Goal: Task Accomplishment & Management: Complete application form

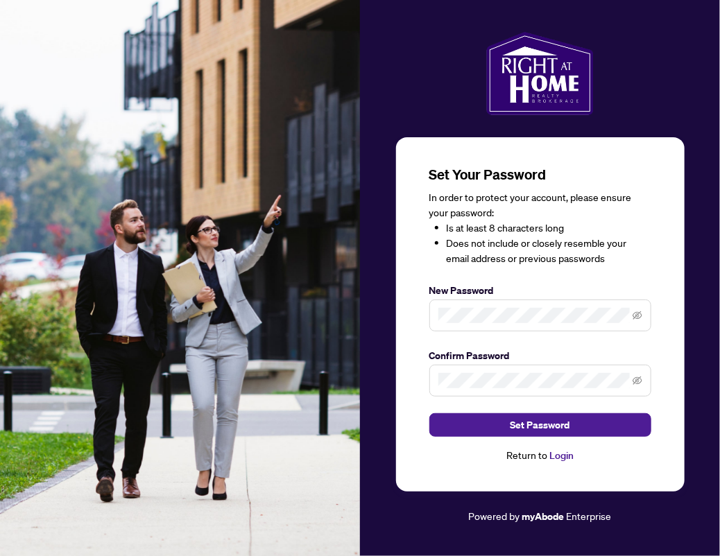
click at [279, 243] on img at bounding box center [180, 278] width 360 height 556
click at [474, 307] on span at bounding box center [540, 316] width 222 height 32
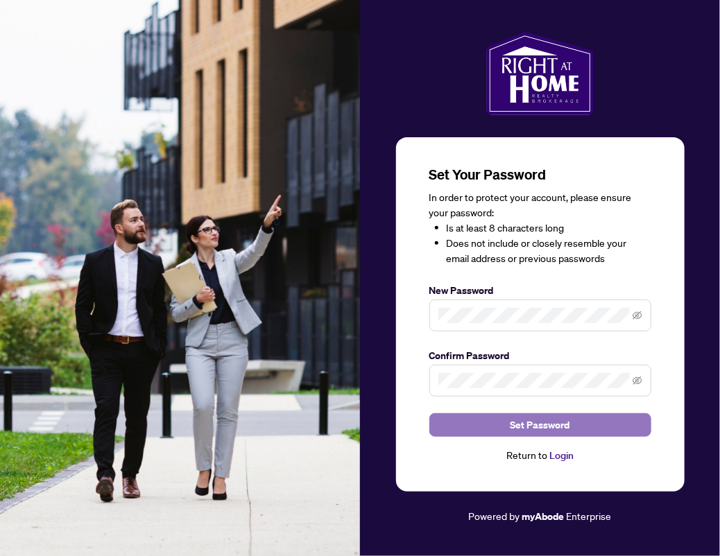
click at [553, 429] on span "Set Password" at bounding box center [540, 425] width 60 height 22
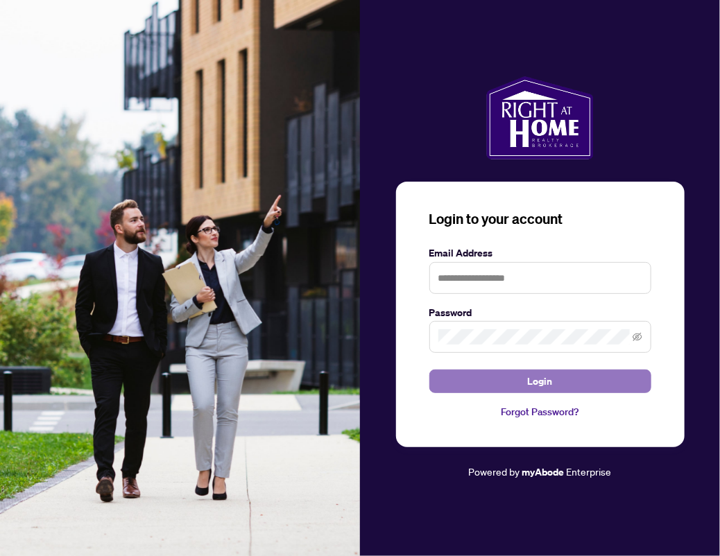
click at [547, 385] on span "Login" at bounding box center [540, 381] width 25 height 22
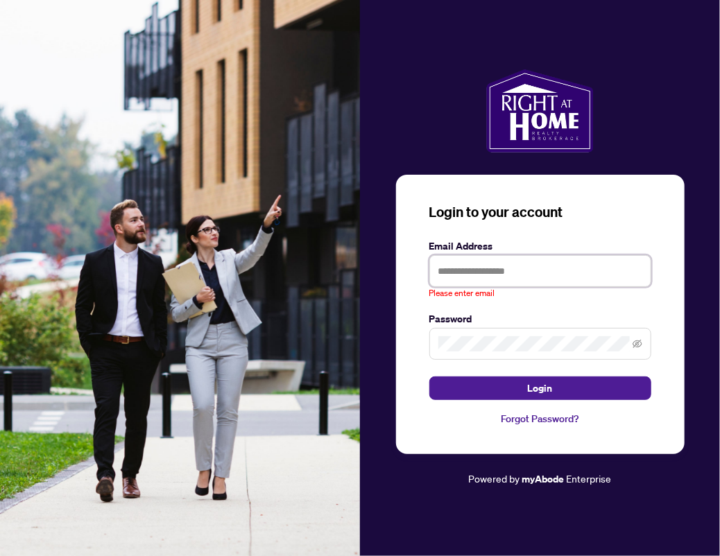
click at [513, 259] on input "text" at bounding box center [540, 271] width 222 height 32
type input "*"
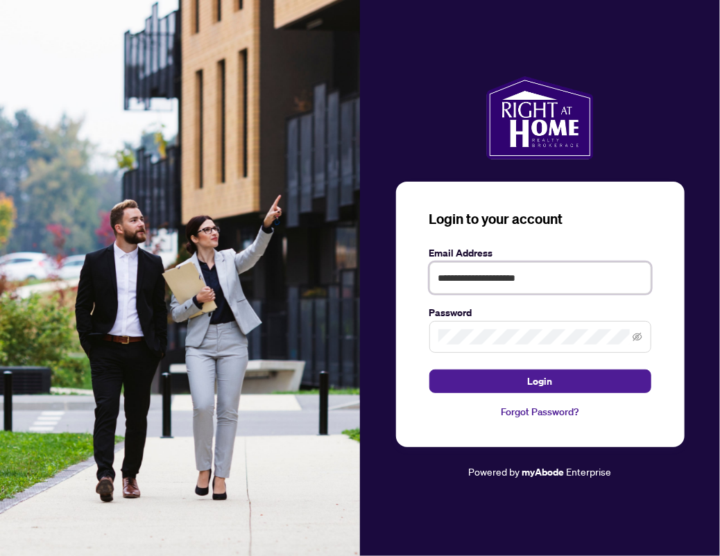
type input "**********"
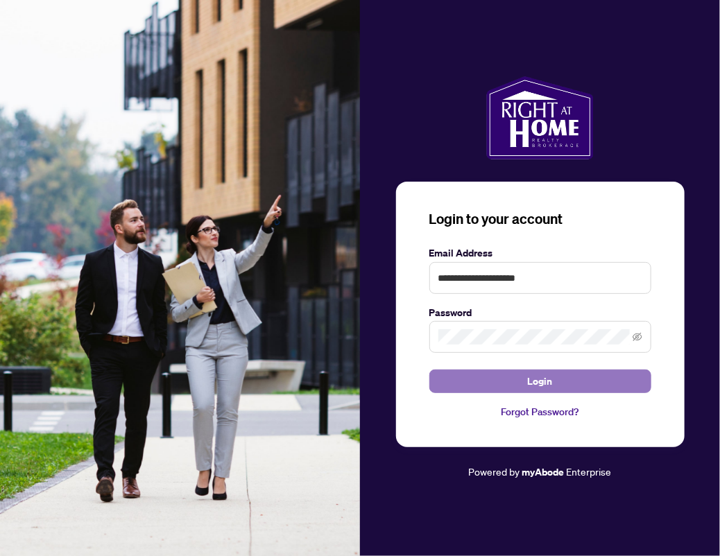
click at [497, 375] on button "Login" at bounding box center [540, 382] width 222 height 24
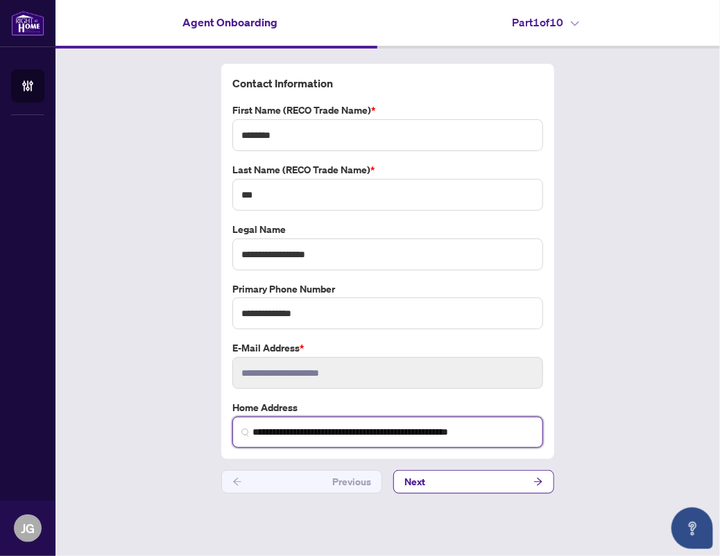
click at [374, 439] on input "**********" at bounding box center [393, 432] width 282 height 15
click at [361, 431] on input "**********" at bounding box center [393, 432] width 282 height 15
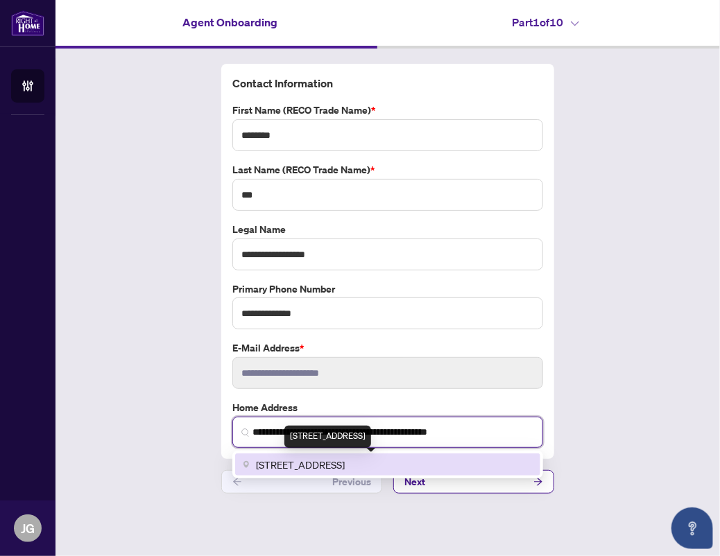
click at [344, 471] on span "943 Eagle Ridge Drive, Oshawa, ON L1K 2Z9, Canada" at bounding box center [300, 464] width 89 height 15
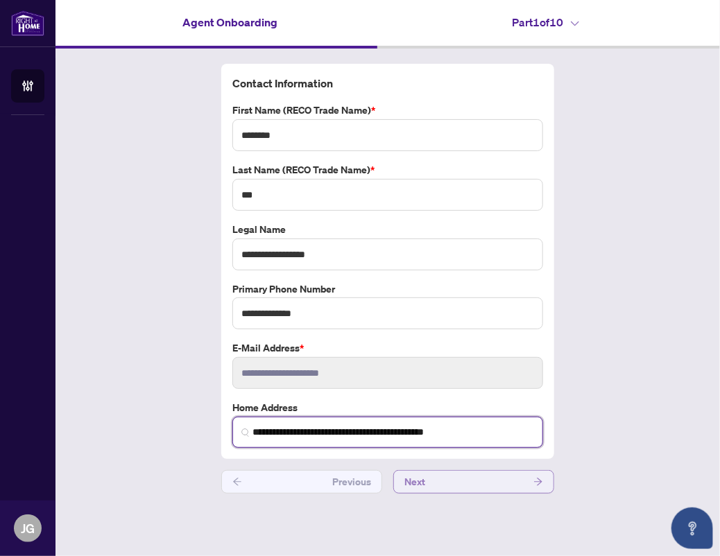
type input "**********"
click at [451, 489] on button "Next" at bounding box center [473, 482] width 161 height 24
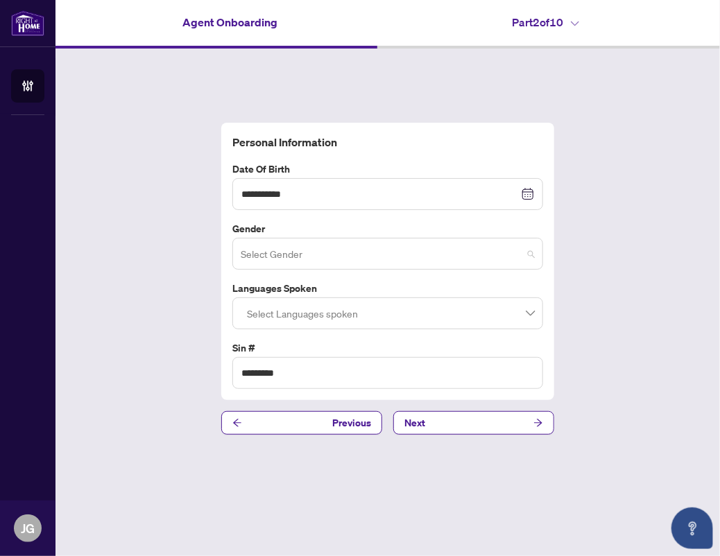
click at [402, 241] on input "search" at bounding box center [382, 256] width 282 height 31
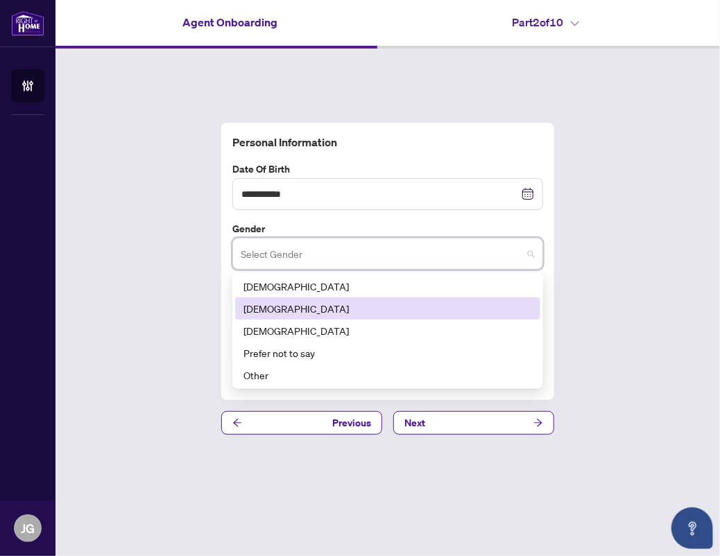
click at [316, 304] on div "Female" at bounding box center [387, 308] width 288 height 15
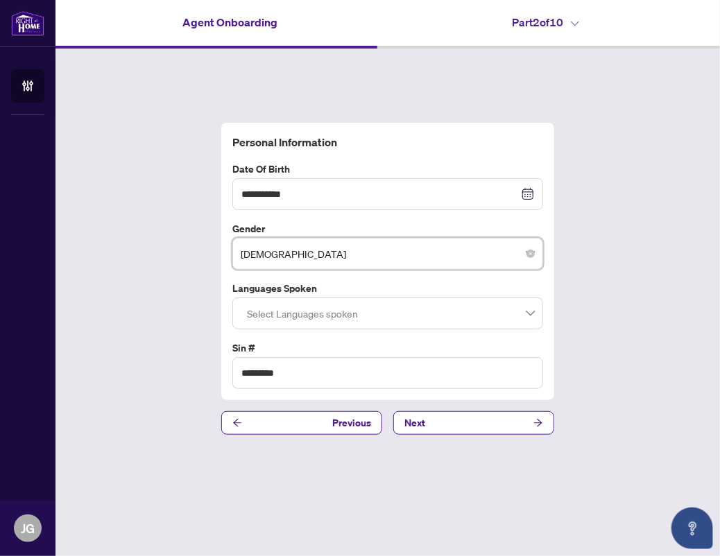
click at [279, 327] on div "Select Languages spoken" at bounding box center [387, 313] width 311 height 32
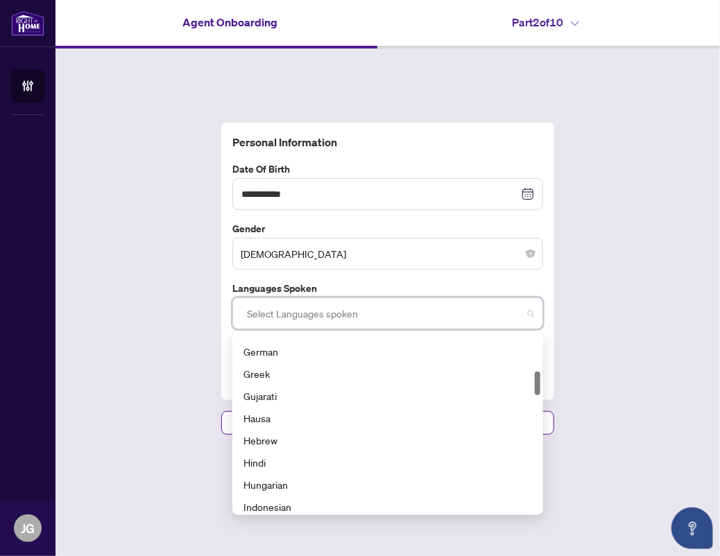
scroll to position [325, 0]
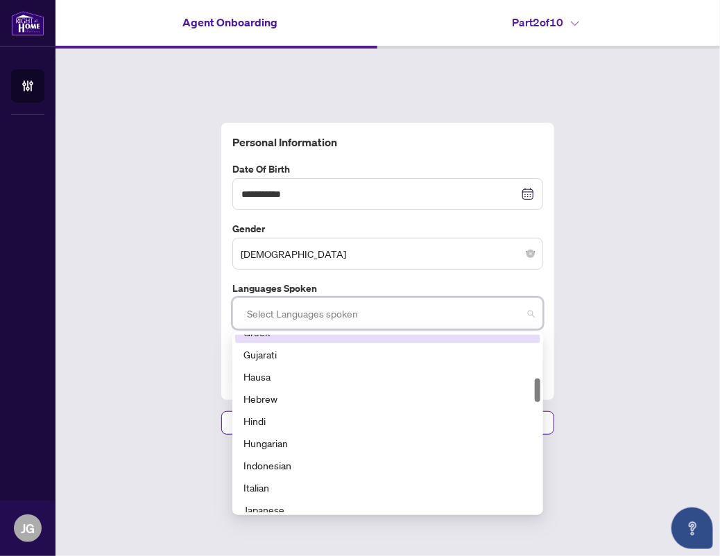
click at [541, 339] on div "443 476 449 Greek Gujarati Hausa Hebrew Hindi Hungarian Indonesian Italian Japa…" at bounding box center [387, 423] width 311 height 183
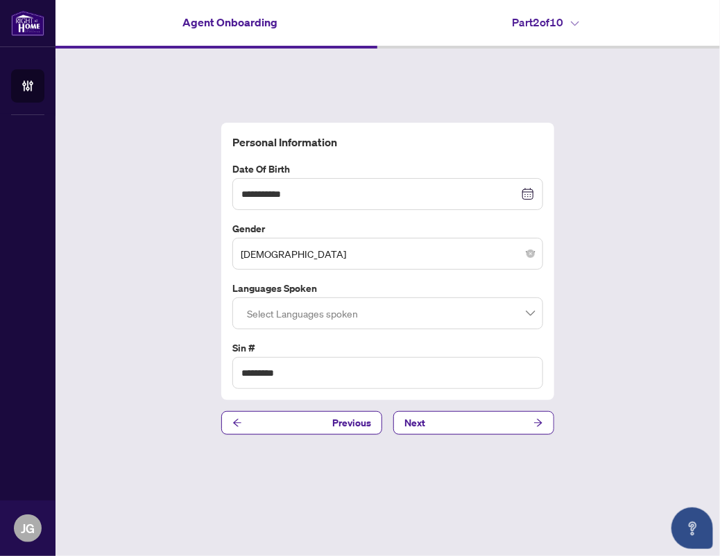
click at [612, 318] on div "**********" at bounding box center [387, 279] width 664 height 460
click at [430, 420] on button "Next" at bounding box center [473, 423] width 161 height 24
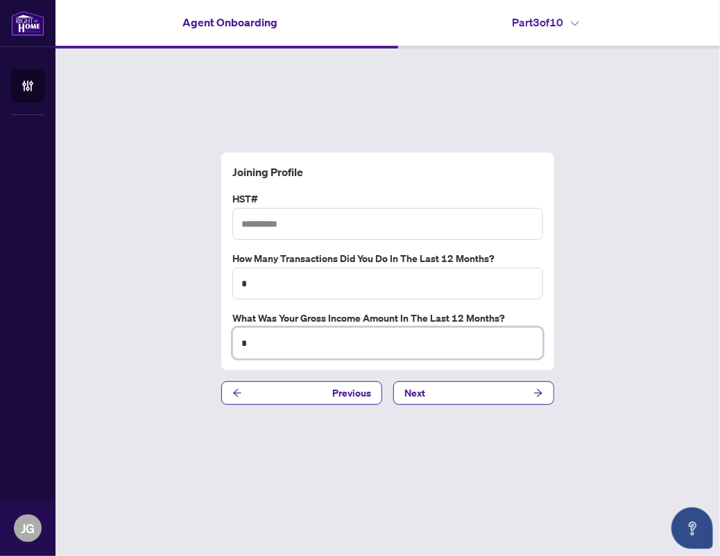
click at [391, 333] on input "*" at bounding box center [387, 343] width 311 height 32
click at [320, 282] on input "*" at bounding box center [387, 284] width 311 height 32
click at [291, 350] on input "*" at bounding box center [387, 343] width 311 height 32
click at [286, 223] on input "text" at bounding box center [387, 224] width 311 height 32
click at [444, 400] on button "Next" at bounding box center [473, 393] width 161 height 24
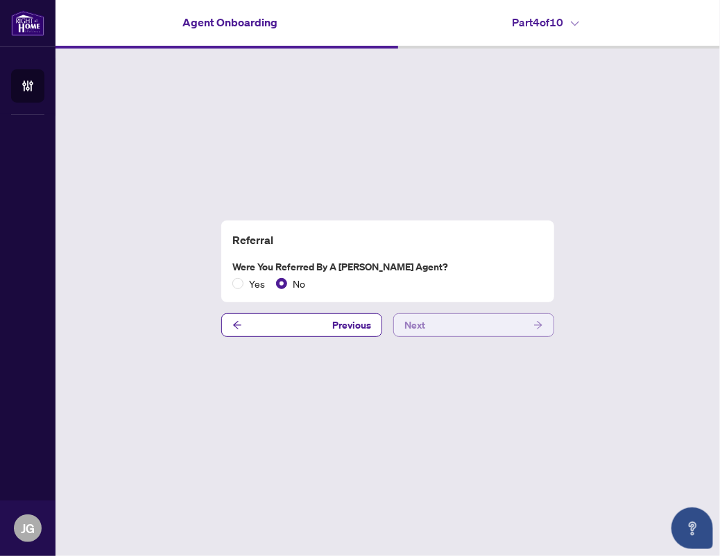
click at [444, 326] on button "Next" at bounding box center [473, 325] width 161 height 24
click at [449, 317] on button "Next" at bounding box center [473, 325] width 161 height 24
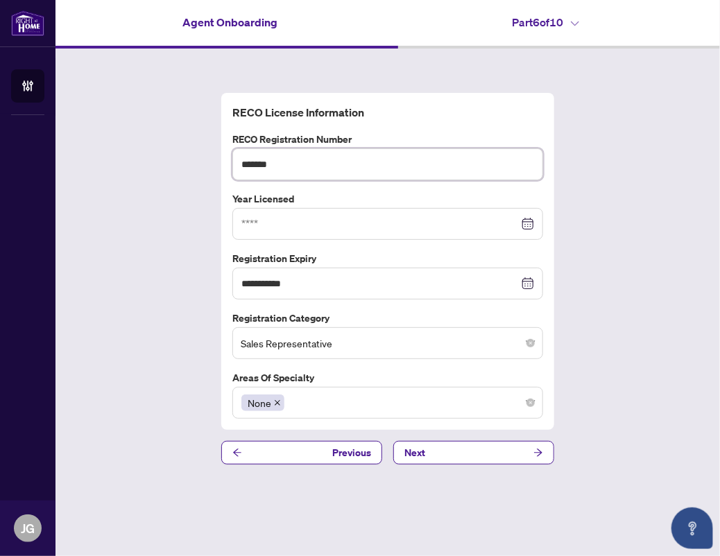
click at [296, 167] on input "*******" at bounding box center [387, 164] width 311 height 32
click at [284, 223] on input at bounding box center [379, 223] width 277 height 15
click at [275, 398] on span at bounding box center [277, 402] width 7 height 15
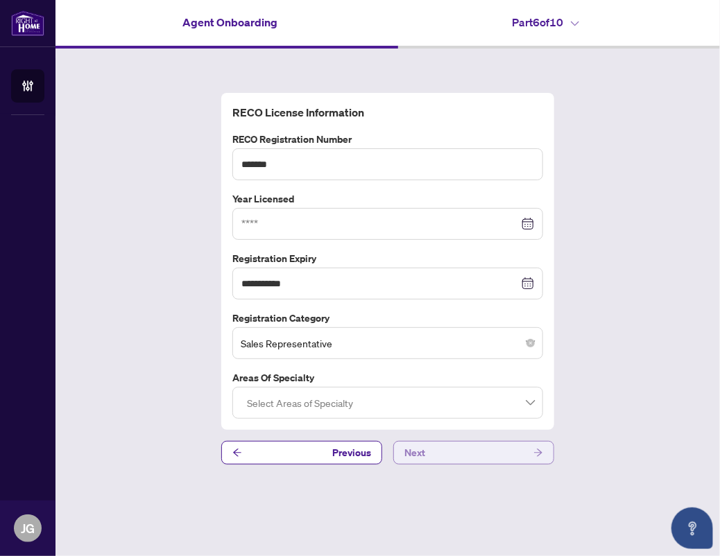
click at [484, 454] on button "Next" at bounding box center [473, 453] width 161 height 24
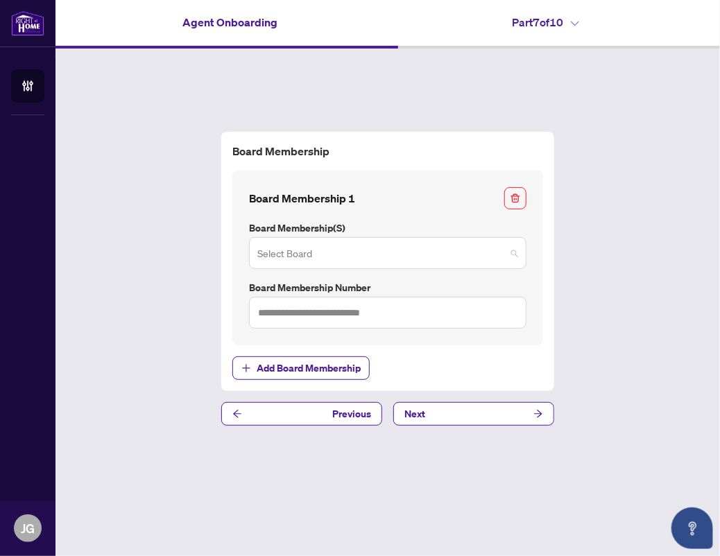
click at [423, 256] on input "search" at bounding box center [381, 255] width 248 height 31
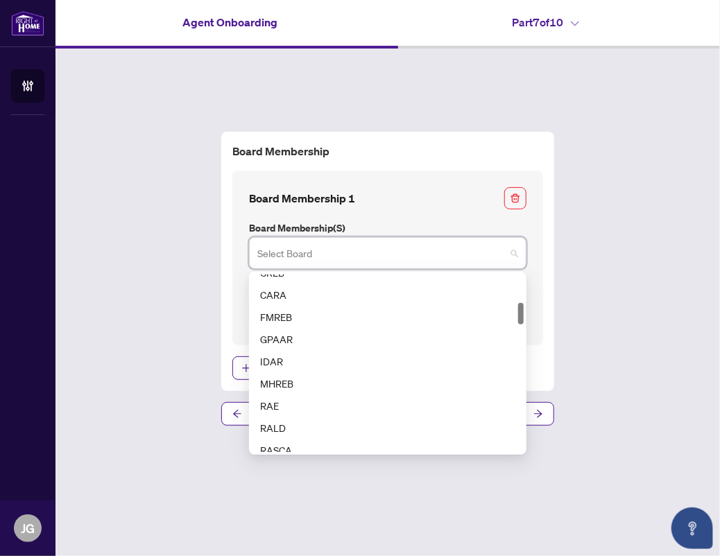
scroll to position [236, 0]
click at [352, 253] on input "search" at bounding box center [381, 255] width 248 height 31
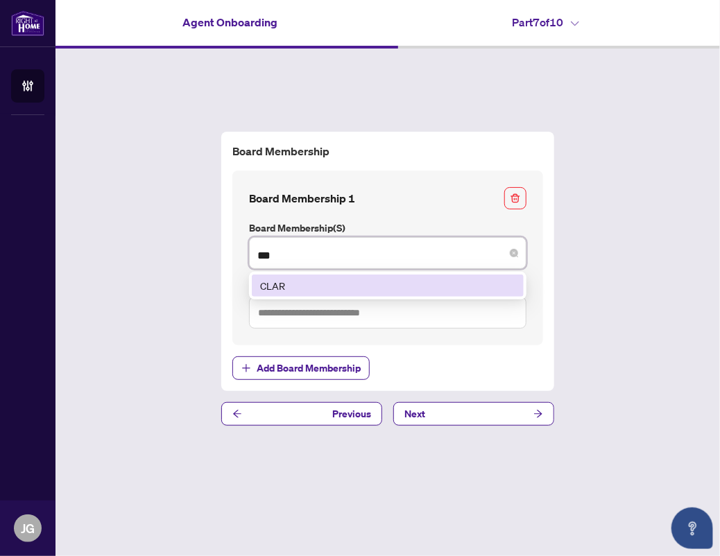
scroll to position [0, 0]
type input "****"
click at [292, 284] on div "CLAR" at bounding box center [387, 285] width 255 height 15
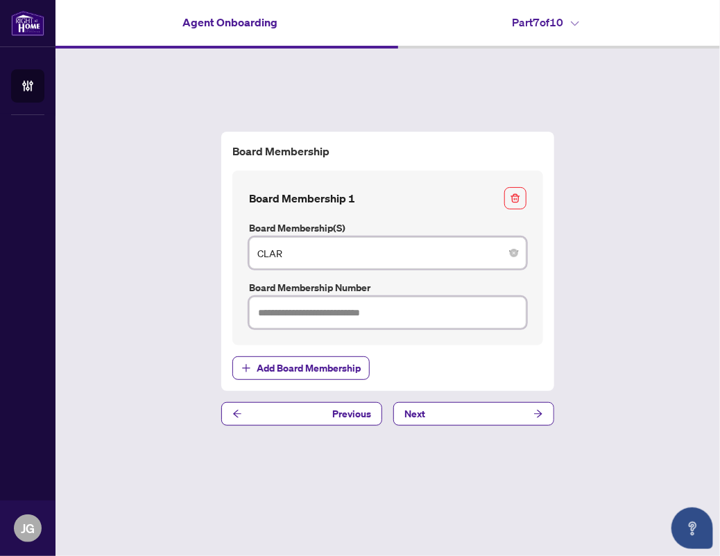
click at [292, 306] on input "text" at bounding box center [387, 313] width 277 height 32
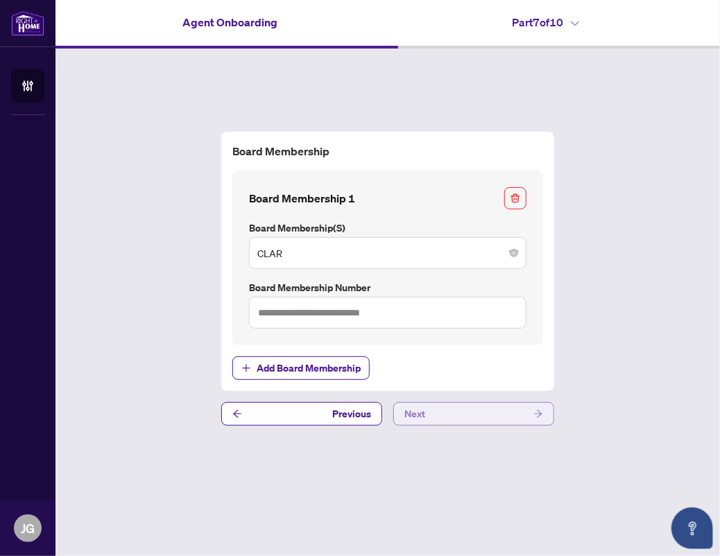
click at [477, 415] on button "Next" at bounding box center [473, 414] width 161 height 24
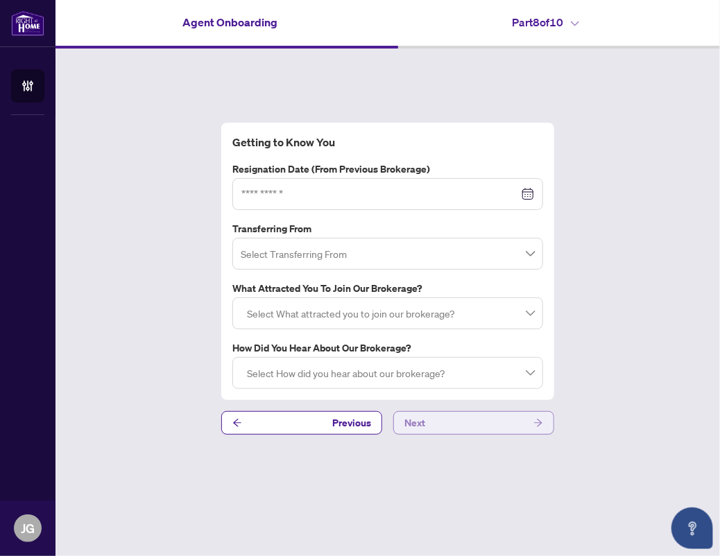
click at [442, 424] on button "Next" at bounding box center [473, 423] width 161 height 24
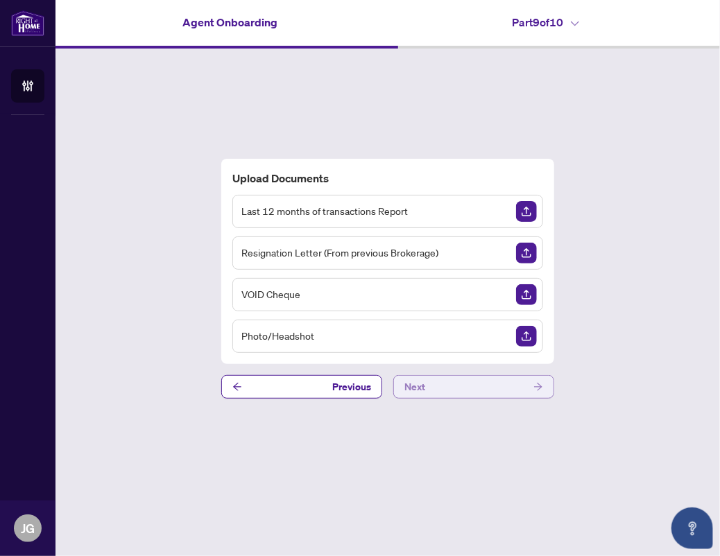
click at [430, 388] on button "Next" at bounding box center [473, 387] width 161 height 24
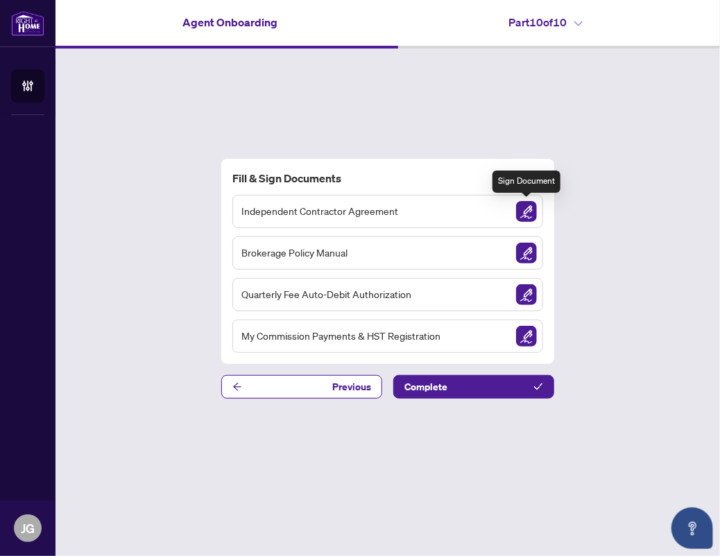
click at [524, 216] on img "Sign Document" at bounding box center [526, 211] width 21 height 21
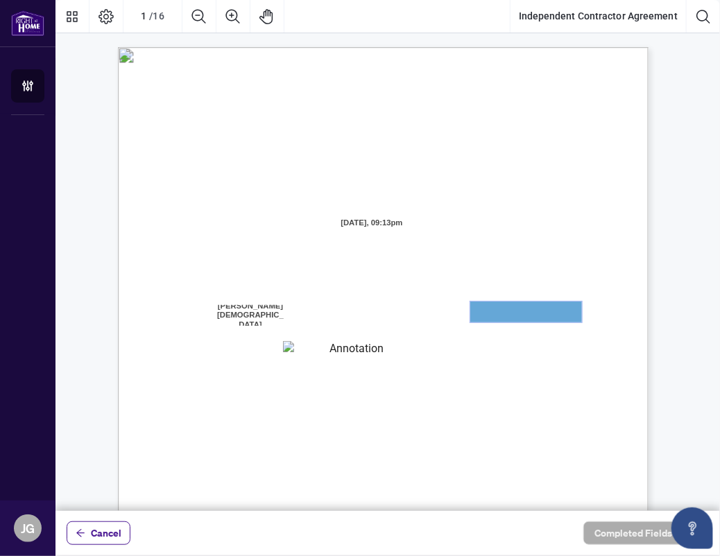
click at [518, 309] on textarea "01JYGZAKFHWMPY1N8C3Z46THAB" at bounding box center [526, 312] width 112 height 21
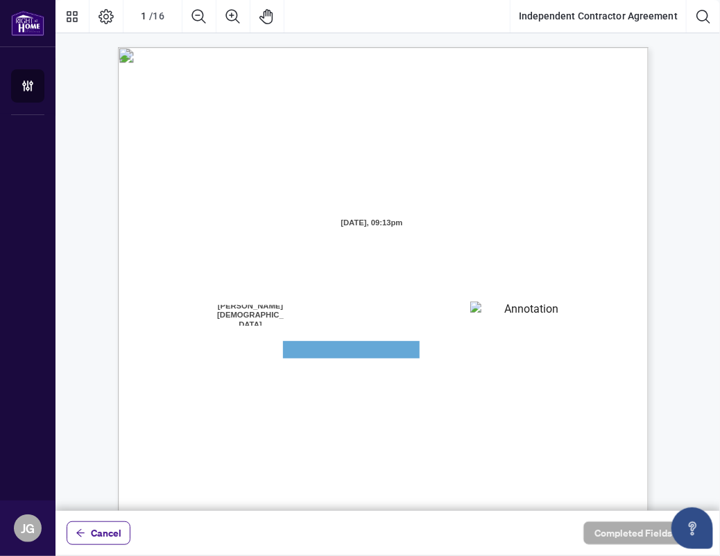
drag, startPoint x: 327, startPoint y: 341, endPoint x: 214, endPoint y: 461, distance: 165.3
click at [214, 461] on div "INDEPENDENT CONTRACTOR AGREEMENT THIS AGREEMENT is made as of (the “Effective D…" at bounding box center [383, 390] width 530 height 687
drag, startPoint x: 102, startPoint y: 549, endPoint x: 542, endPoint y: 583, distance: 441.7
click at [542, 555] on html "ACCOUNT Agent Onboarding JG Jennifer Gay jennymason06@gmail.com JG Jennifer Gay…" at bounding box center [360, 278] width 720 height 556
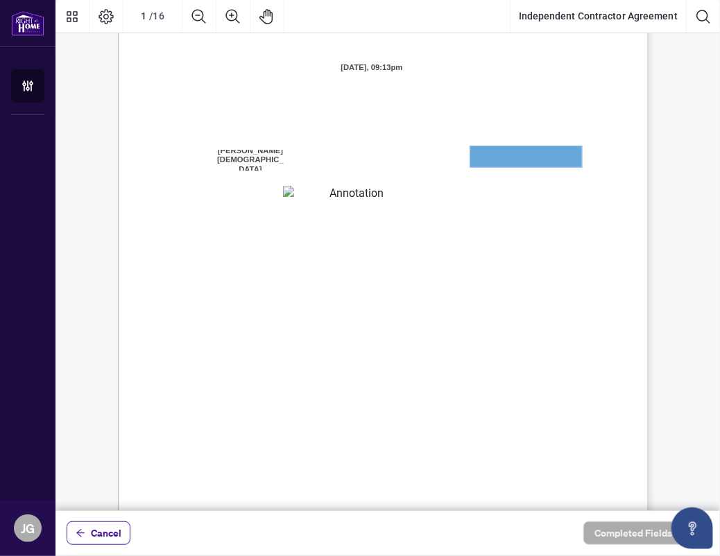
click at [499, 156] on textarea "01JYGZAKFHWMPY1N8C3Z46THAB" at bounding box center [526, 156] width 112 height 21
click at [508, 153] on textarea "01JYGZAKFHWMPY1N8C3Z46THAB" at bounding box center [526, 156] width 112 height 21
click at [264, 194] on span "will operate from the" at bounding box center [221, 198] width 83 height 12
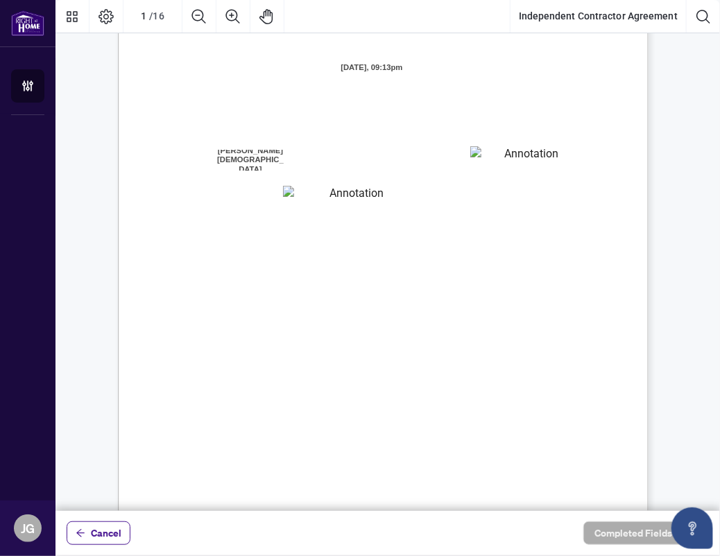
click at [505, 149] on textarea "01JYGZAKFHWMPY1N8C3Z46THAB" at bounding box center [525, 156] width 111 height 21
click at [502, 155] on textarea "01JYGZAKFHWMPY1N8C3Z46THAB" at bounding box center [526, 156] width 112 height 21
click at [502, 154] on textarea "01JYGZAKFHWMPY1N8C3Z46THAB" at bounding box center [526, 156] width 112 height 21
drag, startPoint x: 502, startPoint y: 154, endPoint x: 311, endPoint y: 181, distance: 193.3
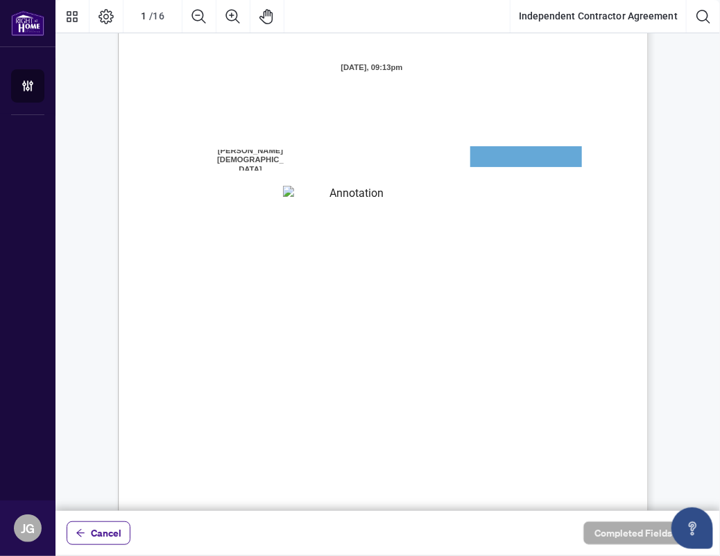
click at [487, 158] on textarea "01JYGZAKFHWMPY1N8C3Z46THAB" at bounding box center [526, 156] width 112 height 21
drag, startPoint x: 293, startPoint y: 184, endPoint x: 291, endPoint y: 193, distance: 9.4
click at [293, 188] on div "INDEPENDENT CONTRACTOR AGREEMENT THIS AGREEMENT is made as of (the “Effective D…" at bounding box center [383, 235] width 530 height 687
click at [294, 195] on textarea "01JYGZAQMTWRDFJQJ4WJ0G3B21" at bounding box center [351, 194] width 136 height 17
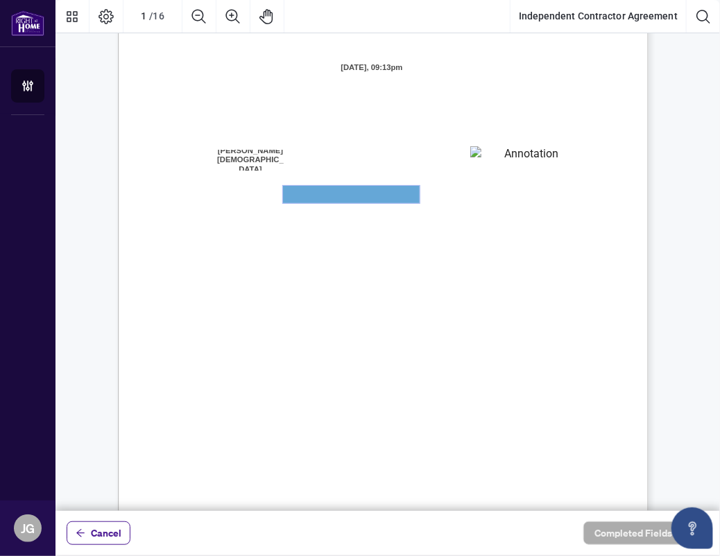
click at [302, 196] on textarea "01JYGZAQMTWRDFJQJ4WJ0G3B21" at bounding box center [351, 194] width 137 height 17
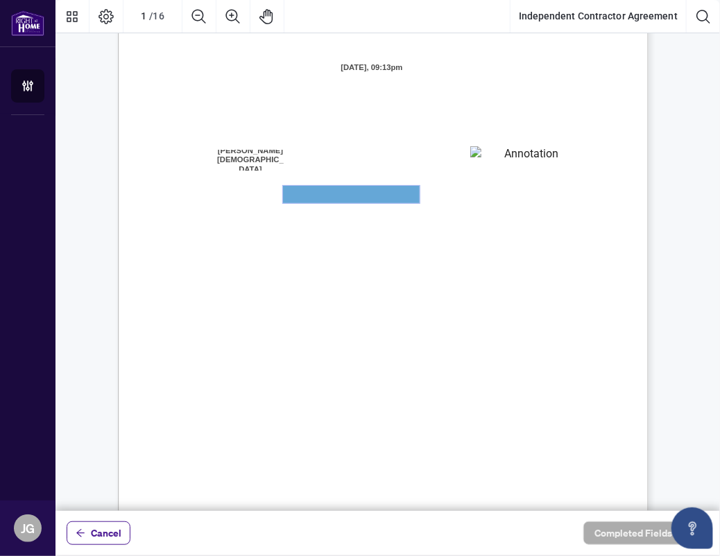
click at [302, 196] on textarea "01JYGZAQMTWRDFJQJ4WJ0G3B21" at bounding box center [351, 194] width 137 height 17
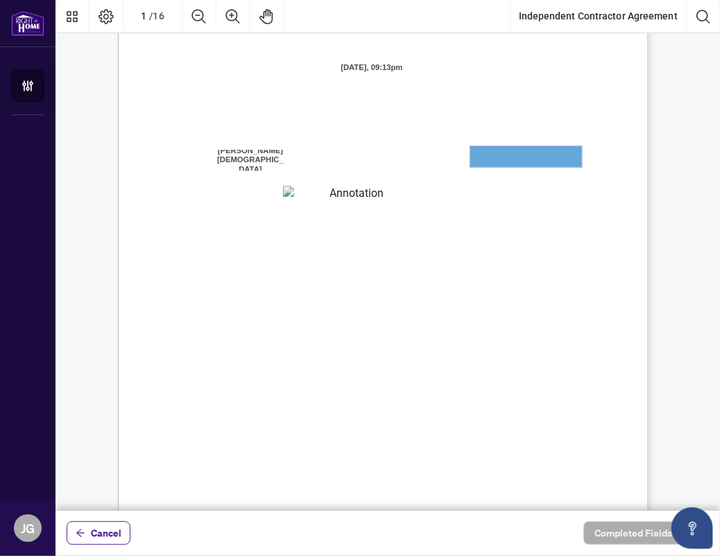
click at [530, 151] on textarea "01JYGZAKFHWMPY1N8C3Z46THAB" at bounding box center [526, 156] width 112 height 21
click at [345, 198] on textarea "01JYGZAQMTWRDFJQJ4WJ0G3B21" at bounding box center [351, 194] width 136 height 17
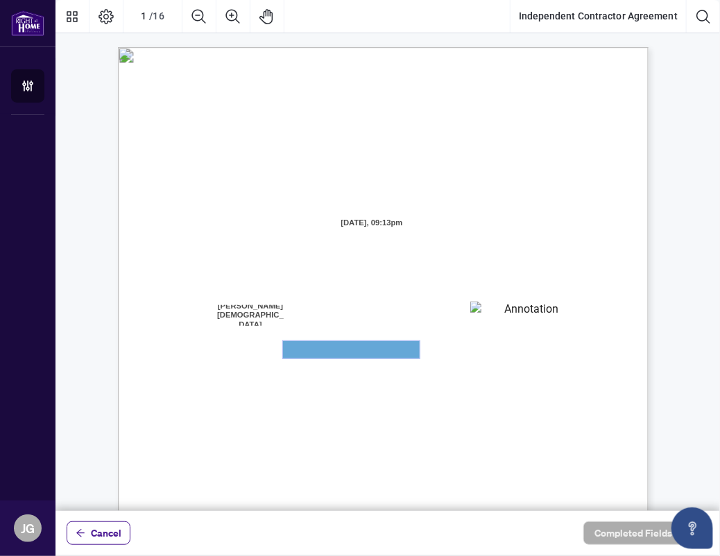
scroll to position [0, 0]
drag, startPoint x: 492, startPoint y: 293, endPoint x: 492, endPoint y: 301, distance: 8.3
click at [203, 293] on span "AND:" at bounding box center [191, 299] width 23 height 12
click at [492, 306] on textarea "01JYGZAKFHWMPY1N8C3Z46THAB" at bounding box center [525, 312] width 111 height 21
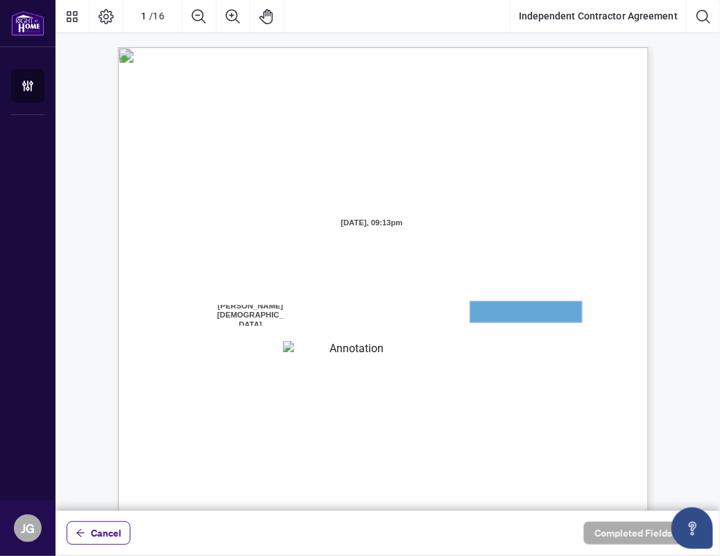
click at [497, 311] on textarea "01JYGZAKFHWMPY1N8C3Z46THAB" at bounding box center [526, 312] width 112 height 21
click at [492, 312] on textarea "01JYGZAKFHWMPY1N8C3Z46THAB" at bounding box center [526, 312] width 112 height 21
click at [492, 313] on textarea "01JYGZAKFHWMPY1N8C3Z46THAB" at bounding box center [526, 312] width 112 height 21
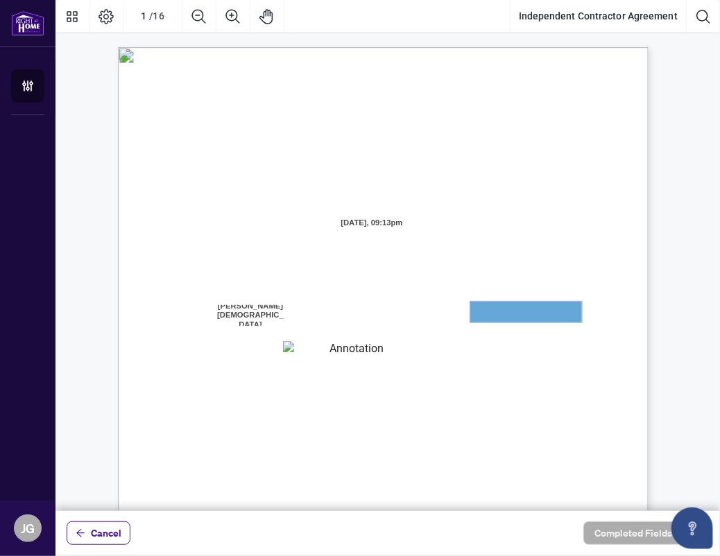
click at [492, 313] on textarea "01JYGZAKFHWMPY1N8C3Z46THAB" at bounding box center [526, 312] width 112 height 21
drag, startPoint x: 492, startPoint y: 313, endPoint x: 318, endPoint y: 160, distance: 230.9
click at [492, 311] on textarea "01JYGZAKFHWMPY1N8C3Z46THAB" at bounding box center [526, 312] width 112 height 21
click at [491, 321] on textarea "01JYGZAKFHWMPY1N8C3Z46THAB" at bounding box center [525, 312] width 111 height 21
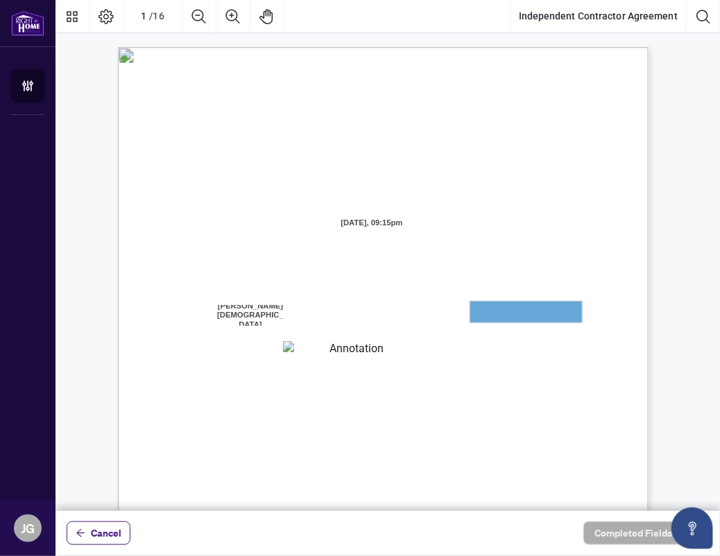
click at [539, 306] on textarea "01JYGZAKFHWMPY1N8C3Z46THAB" at bounding box center [526, 312] width 112 height 21
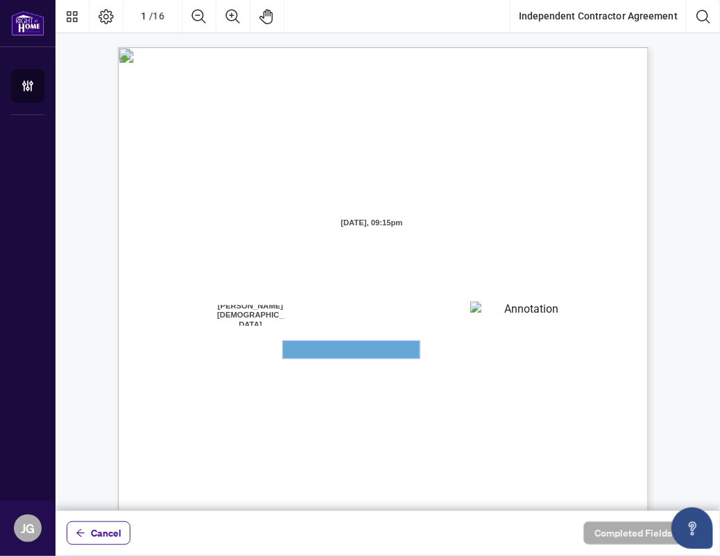
click at [358, 353] on textarea "01JYGZAQMTWRDFJQJ4WJ0G3B21" at bounding box center [351, 349] width 137 height 17
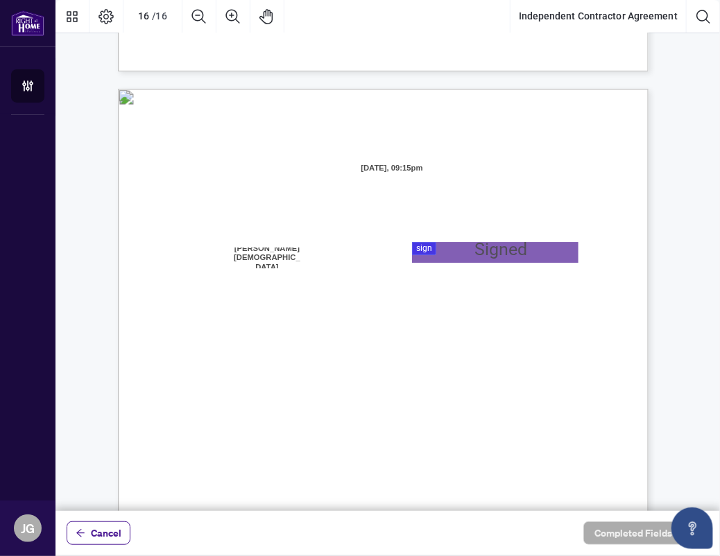
scroll to position [10402, 0]
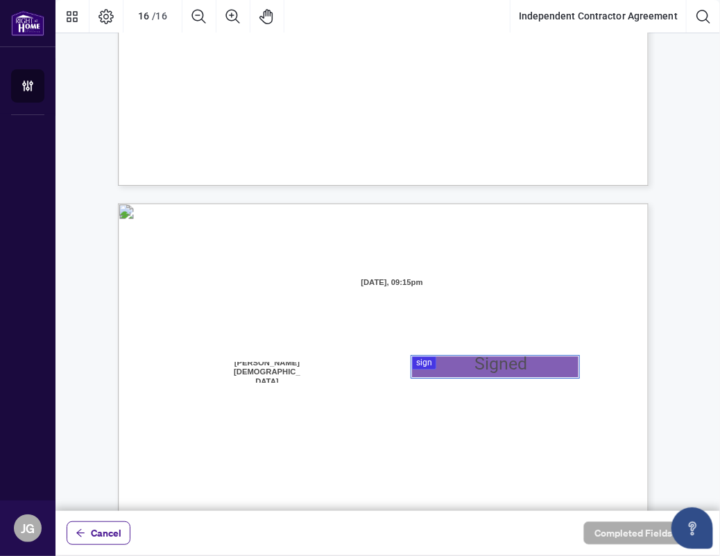
click at [435, 361] on div at bounding box center [387, 255] width 664 height 511
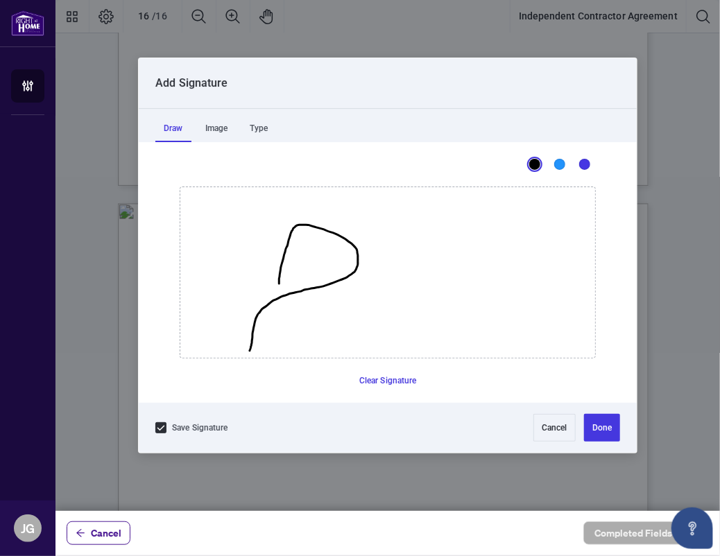
drag, startPoint x: 279, startPoint y: 284, endPoint x: 250, endPoint y: 350, distance: 72.7
click at [250, 350] on icon "Drawing canvas" at bounding box center [387, 272] width 415 height 171
click at [390, 379] on button "Clear Signature" at bounding box center [388, 381] width 69 height 22
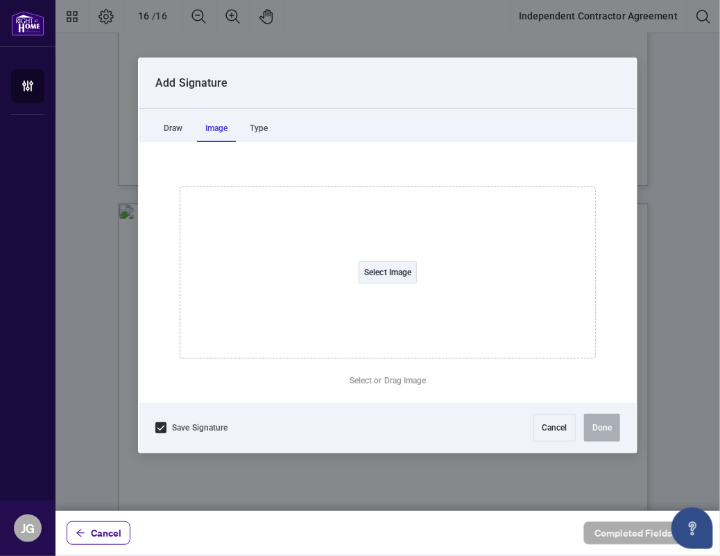
click at [220, 126] on div "Image" at bounding box center [217, 128] width 40 height 28
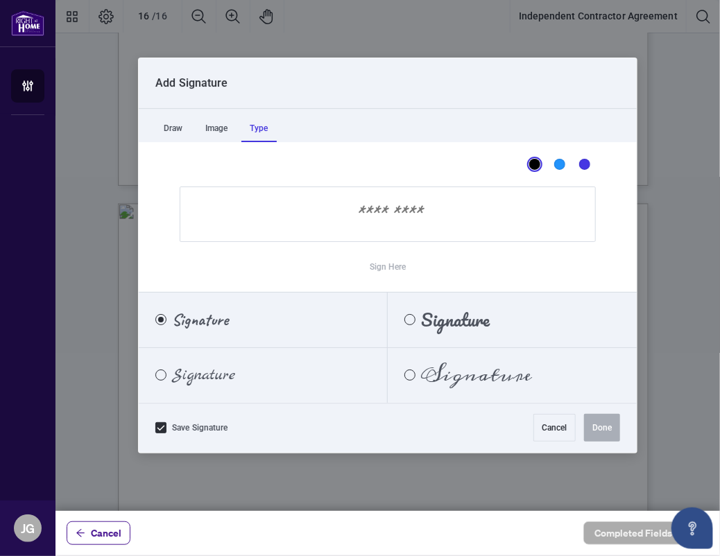
click at [259, 133] on div "Type" at bounding box center [258, 128] width 35 height 28
click at [383, 222] on input "Sign Here" at bounding box center [388, 214] width 416 height 55
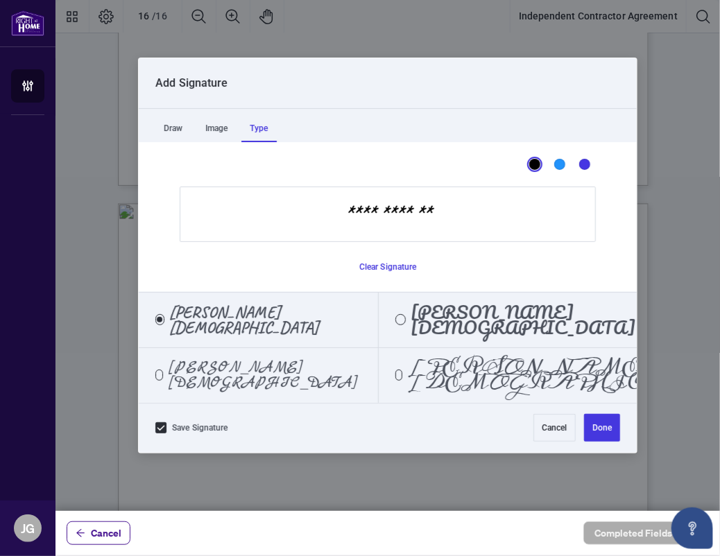
click at [350, 216] on input "**********" at bounding box center [388, 214] width 416 height 55
type input "**********"
click at [214, 383] on span "[PERSON_NAME][DEMOGRAPHIC_DATA]" at bounding box center [265, 375] width 193 height 31
click at [612, 433] on button "Done" at bounding box center [602, 428] width 36 height 28
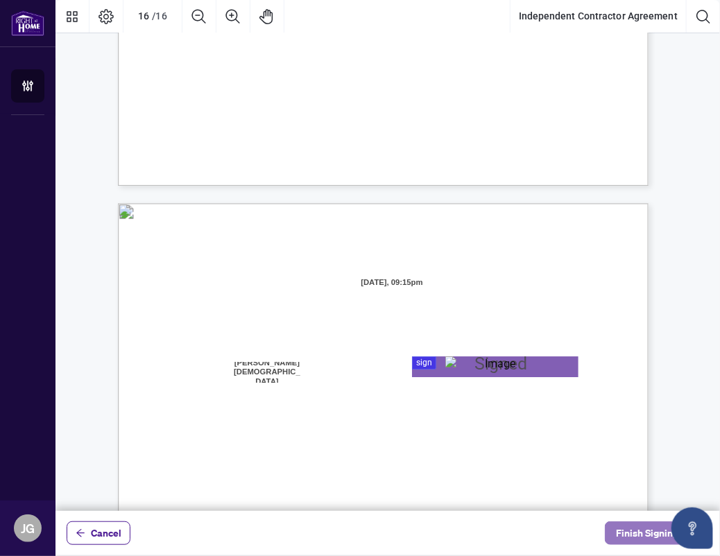
click at [635, 533] on span "Finish Signing" at bounding box center [647, 533] width 62 height 22
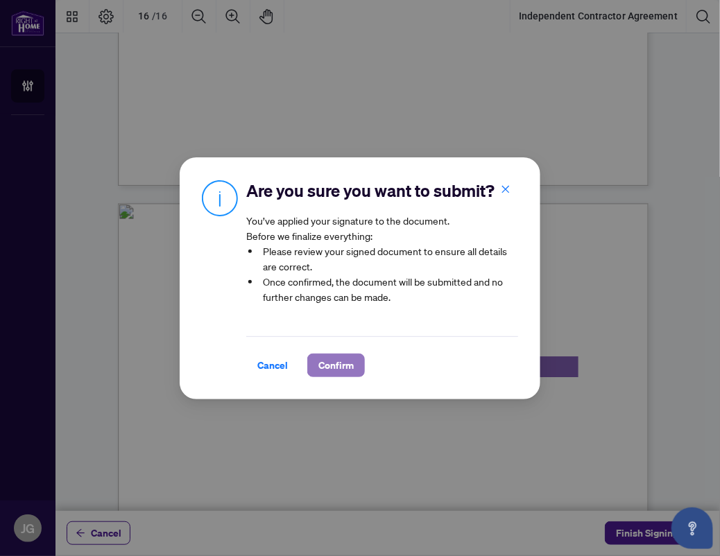
click at [318, 360] on span "Confirm" at bounding box center [335, 365] width 35 height 22
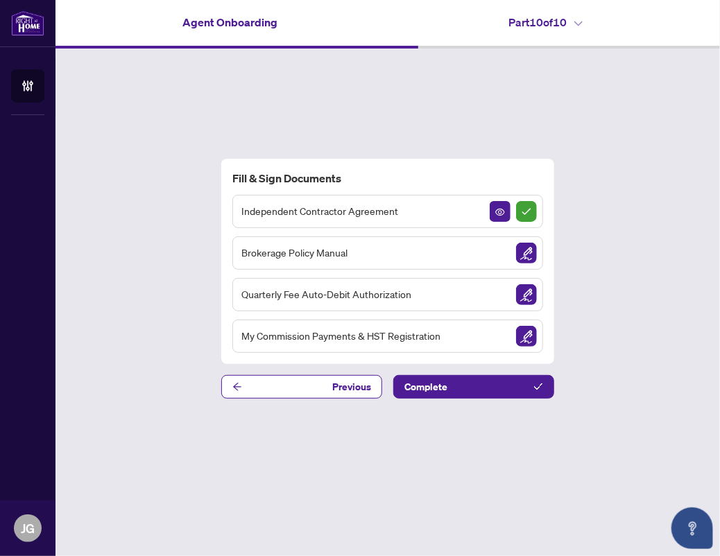
click at [410, 258] on div "Brokerage Policy Manual" at bounding box center [387, 252] width 311 height 33
click at [526, 254] on img "Sign Document" at bounding box center [526, 253] width 21 height 21
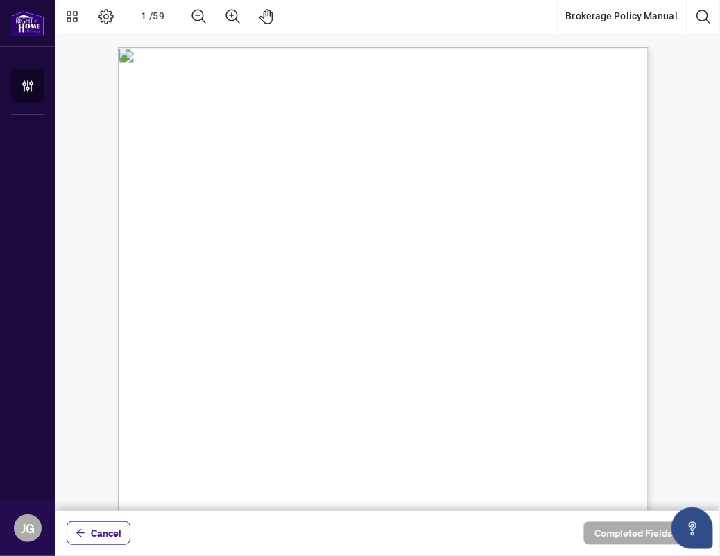
click at [380, 78] on div "Right at Home Realty, Brokerage Brokerage Policy Manual [DATE]" at bounding box center [449, 476] width 663 height 858
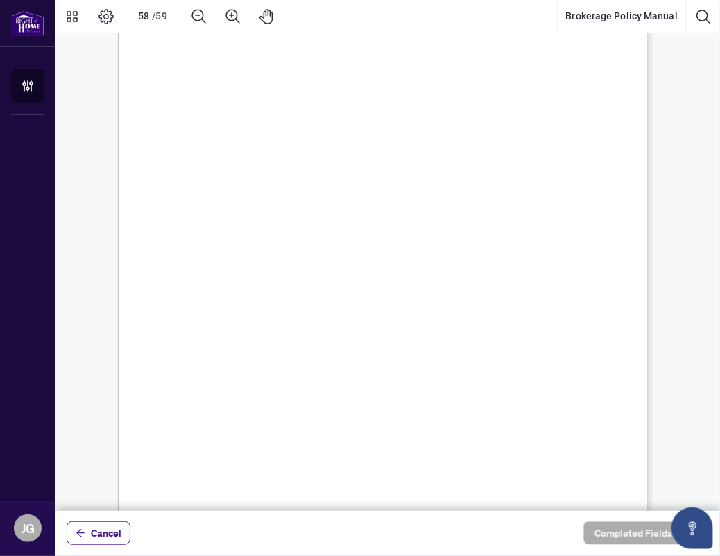
scroll to position [40844, 0]
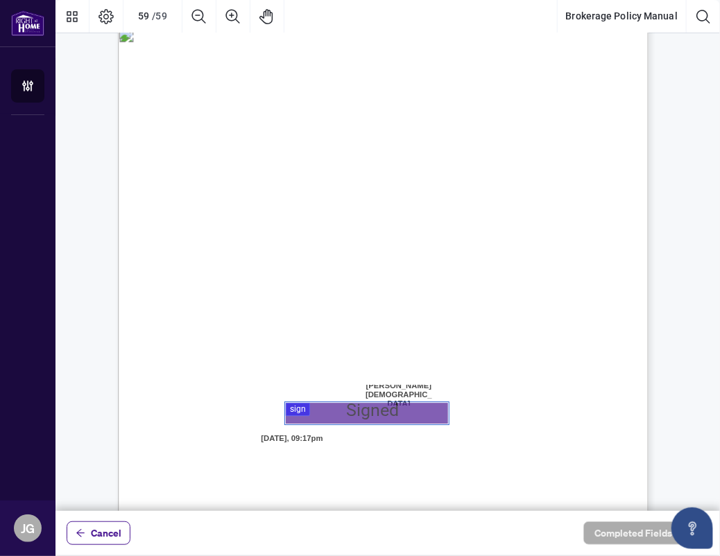
click at [329, 408] on div at bounding box center [387, 255] width 664 height 511
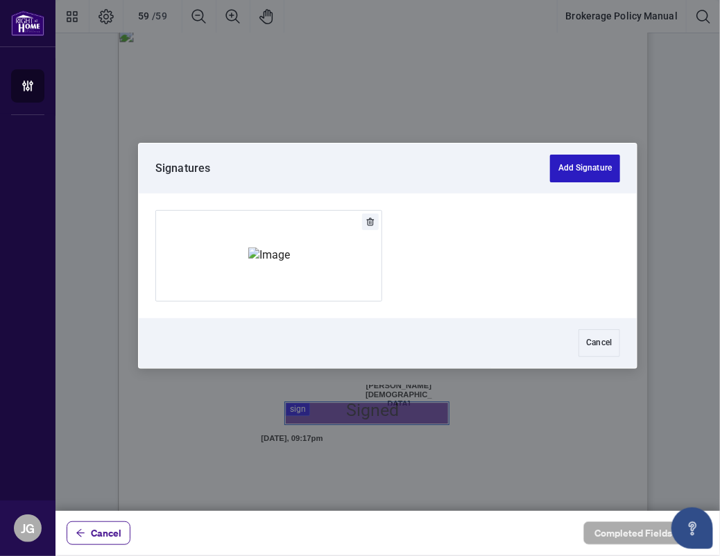
click at [592, 171] on button "Add Signature" at bounding box center [585, 169] width 70 height 28
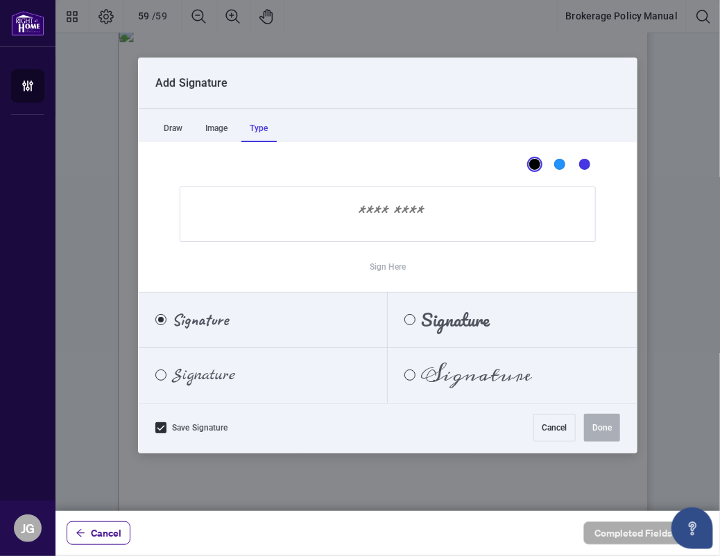
click at [268, 128] on div "Type" at bounding box center [258, 128] width 35 height 28
click at [396, 225] on input "Sign Here" at bounding box center [388, 214] width 416 height 55
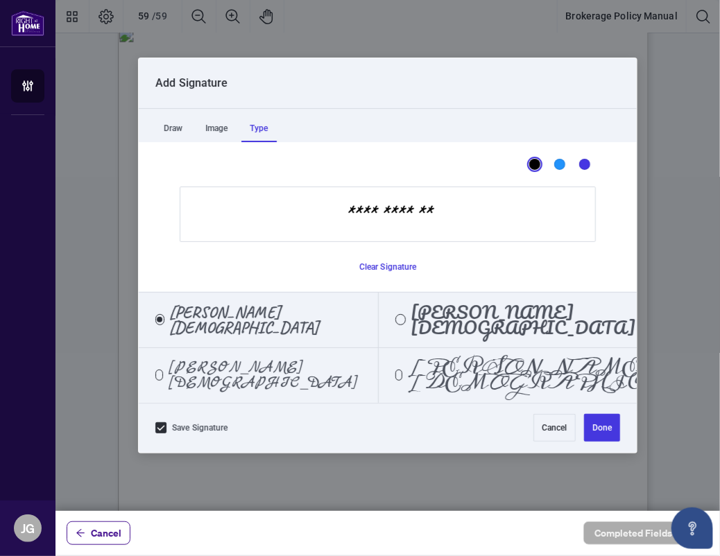
type input "**********"
click at [211, 377] on span "[PERSON_NAME][DEMOGRAPHIC_DATA]" at bounding box center [265, 375] width 193 height 31
click at [598, 432] on button "Done" at bounding box center [602, 428] width 36 height 28
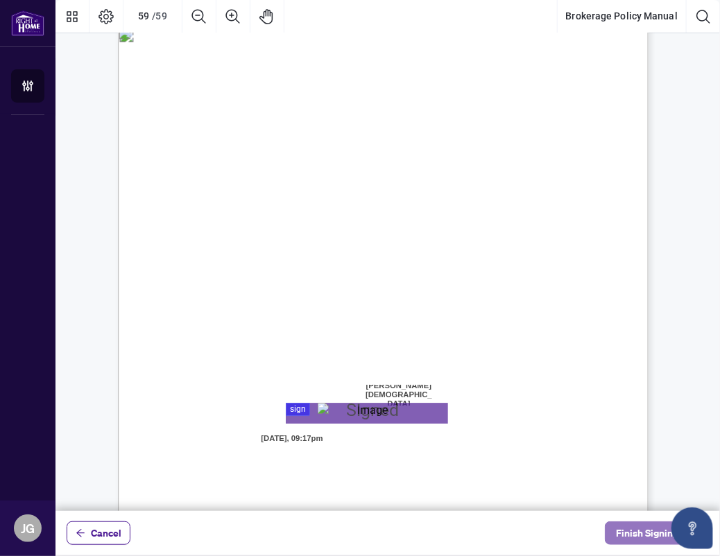
click at [634, 530] on span "Finish Signing" at bounding box center [647, 533] width 62 height 22
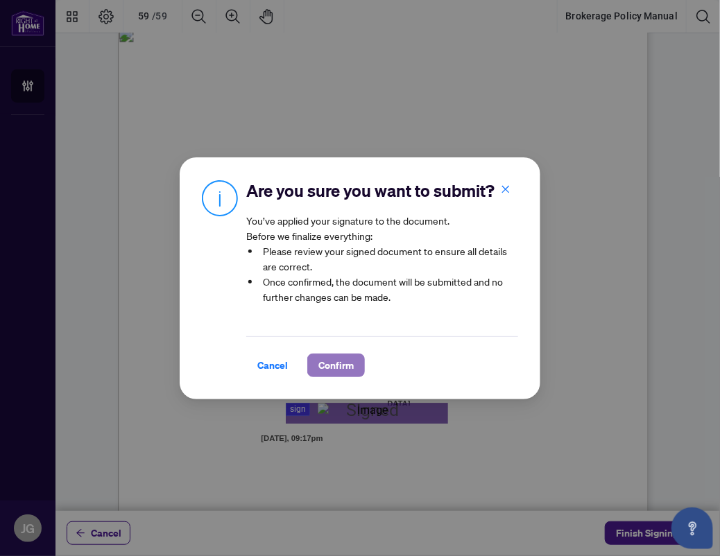
click at [346, 365] on span "Confirm" at bounding box center [335, 365] width 35 height 22
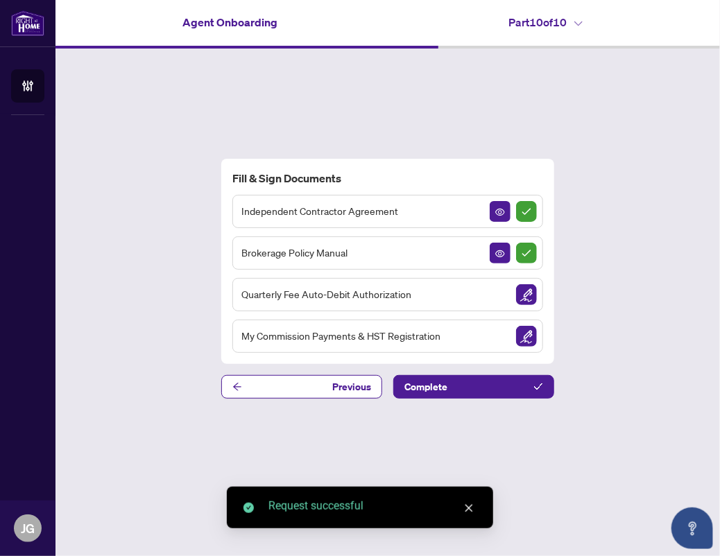
click at [529, 294] on img "Sign Document" at bounding box center [526, 294] width 21 height 21
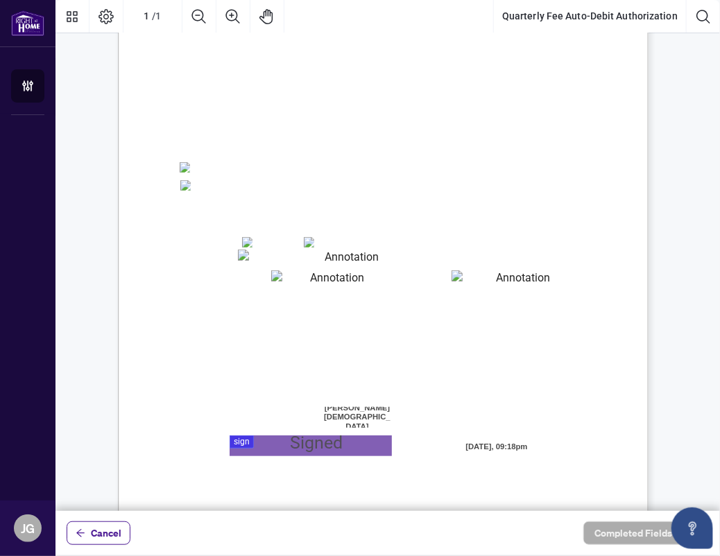
scroll to position [166, 0]
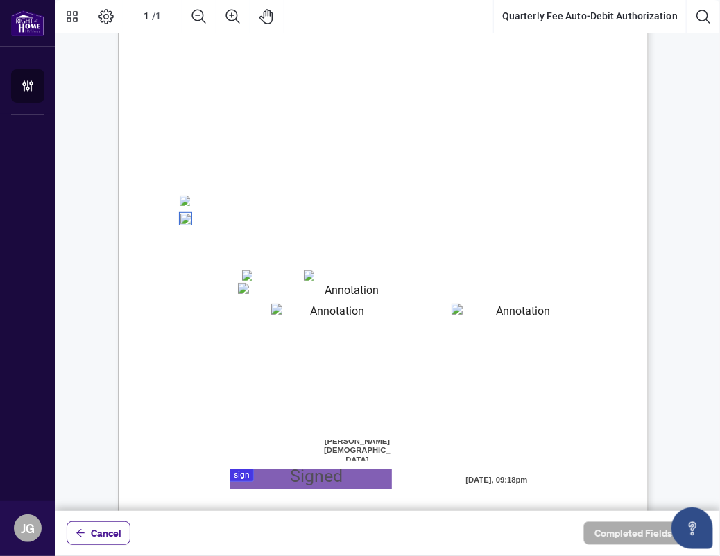
click at [291, 289] on textarea "01JYSTDXKMM2RH879KP3KYMEH1" at bounding box center [346, 292] width 217 height 18
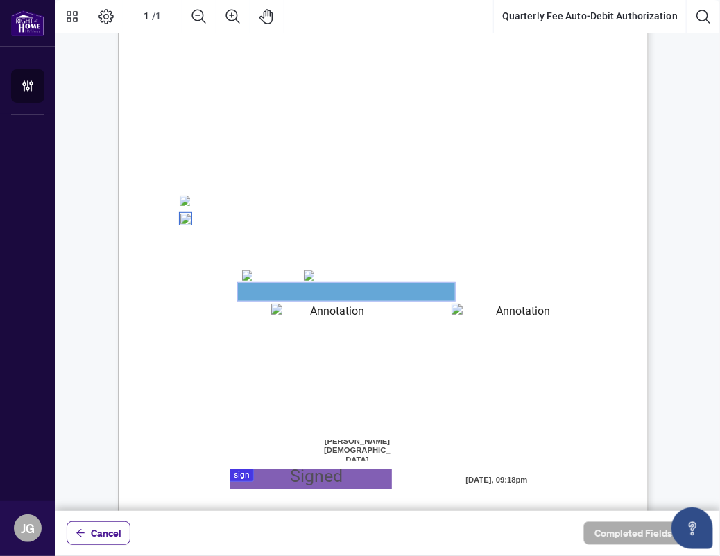
click at [285, 292] on textarea "01JYSTDXKMM2RH879KP3KYMEH1" at bounding box center [346, 292] width 217 height 18
click at [393, 304] on div "Right at Home Realty, Brokerage Quarterly Fees Billing Authorization Quarterly …" at bounding box center [449, 310] width 663 height 858
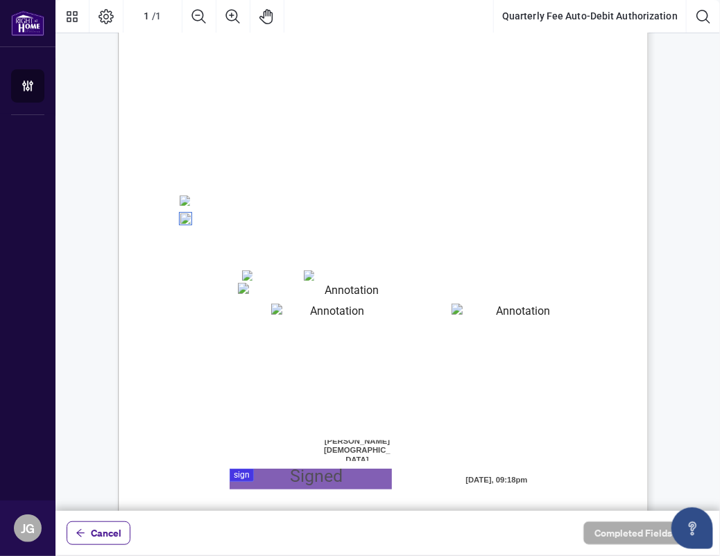
click at [391, 317] on textarea "01JYSTE5H4CSE0FAK39HWZJ8NF" at bounding box center [331, 313] width 121 height 19
click at [359, 313] on textarea "01JYSTE5H4CSE0FAK39HWZJ8NF" at bounding box center [331, 313] width 121 height 19
drag, startPoint x: 402, startPoint y: 281, endPoint x: 396, endPoint y: 291, distance: 11.8
click at [402, 284] on div "Right at Home Realty, Brokerage Quarterly Fees Billing Authorization Quarterly …" at bounding box center [383, 224] width 530 height 687
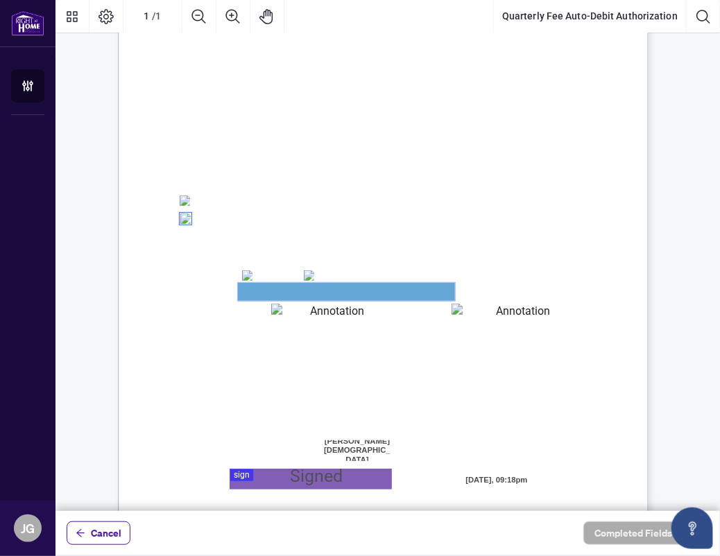
click at [395, 293] on textarea "01JYSTDXKMM2RH879KP3KYMEH1" at bounding box center [346, 292] width 217 height 18
click at [414, 267] on div "Right at Home Realty, Brokerage Quarterly Fees Billing Authorization Quarterly …" at bounding box center [449, 310] width 663 height 858
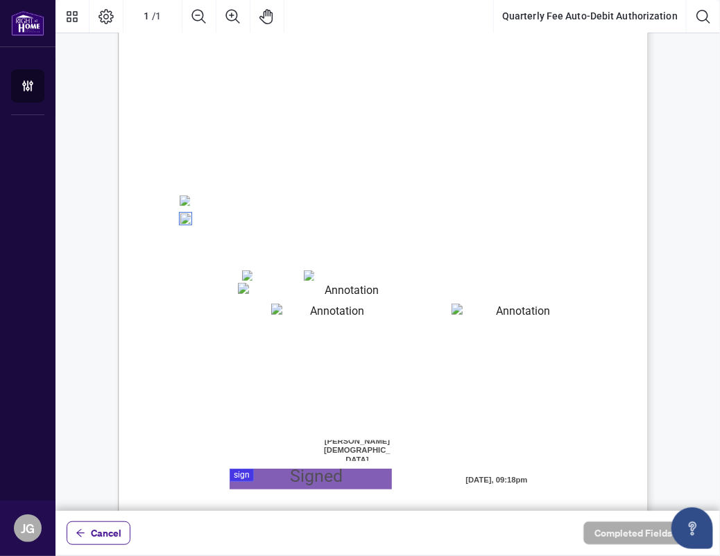
click at [414, 267] on div "Right at Home Realty, Brokerage Quarterly Fees Billing Authorization Quarterly …" at bounding box center [449, 310] width 663 height 858
click at [291, 478] on div at bounding box center [387, 255] width 664 height 511
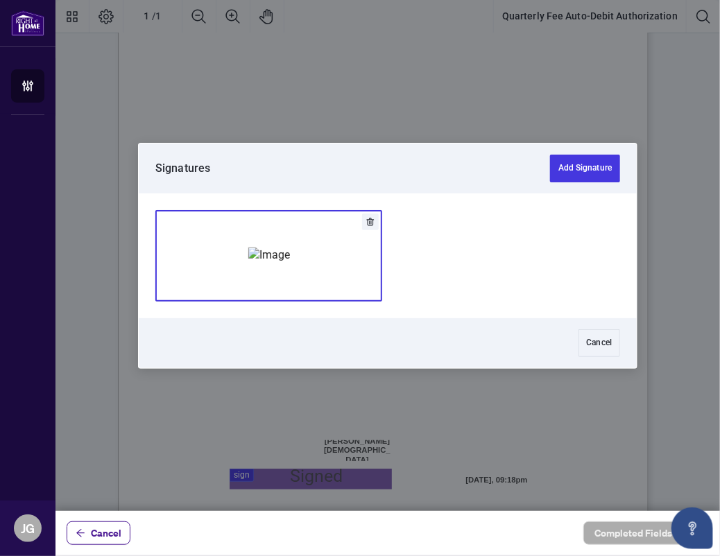
click at [290, 263] on img "Add Signature" at bounding box center [269, 255] width 42 height 15
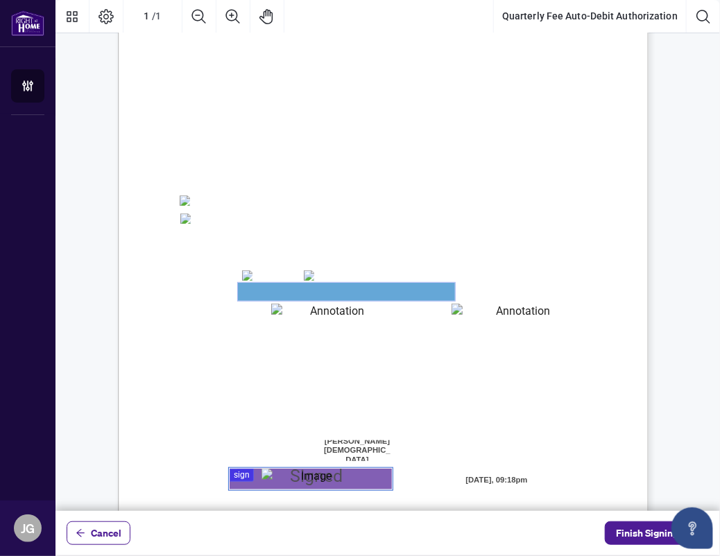
click at [316, 298] on textarea "01JYSTDXKMM2RH879KP3KYMEH1" at bounding box center [346, 292] width 217 height 18
click at [318, 292] on textarea "01JYSTDXKMM2RH879KP3KYMEH1" at bounding box center [346, 292] width 217 height 18
click at [322, 310] on textarea "01JYSTE5H4CSE0FAK39HWZJ8NF" at bounding box center [331, 313] width 121 height 19
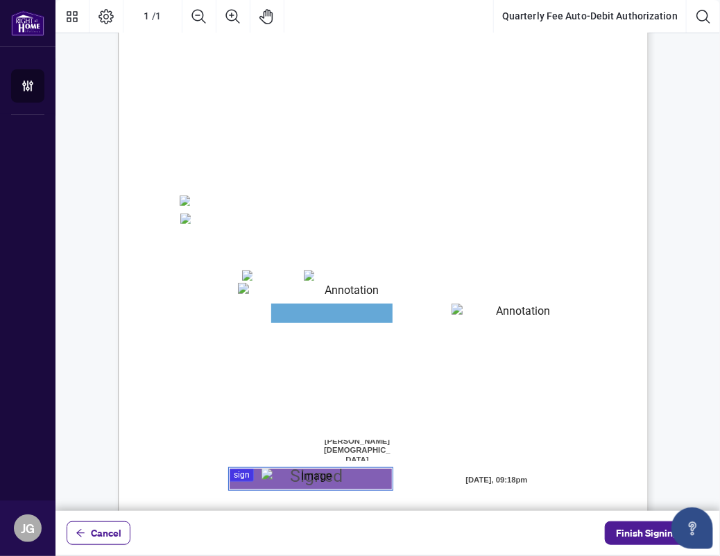
click at [498, 312] on textarea "01JYSTEDE4DHXHDCK0JEKPRH2T" at bounding box center [517, 313] width 132 height 18
click at [308, 317] on textarea "01JYSTE5H4CSE0FAK39HWZJ8NF" at bounding box center [331, 313] width 121 height 19
click at [330, 313] on textarea "01JYSTE5H4CSE0FAK39HWZJ8NF" at bounding box center [331, 313] width 121 height 19
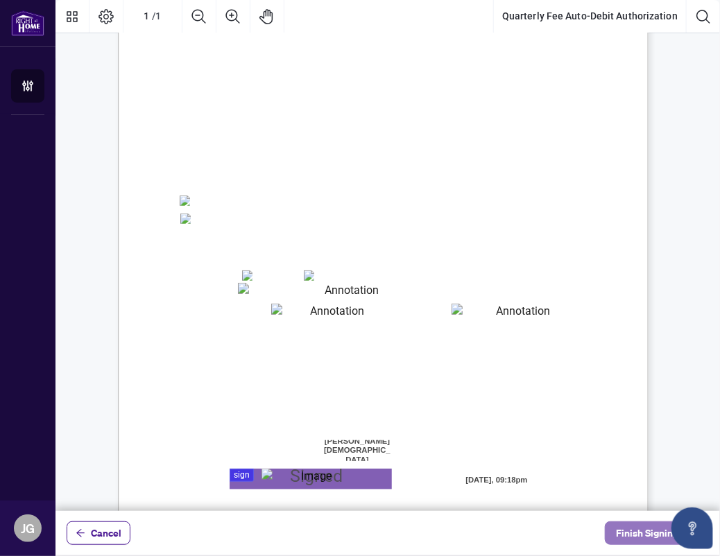
click at [650, 533] on span "Finish Signing" at bounding box center [647, 533] width 62 height 22
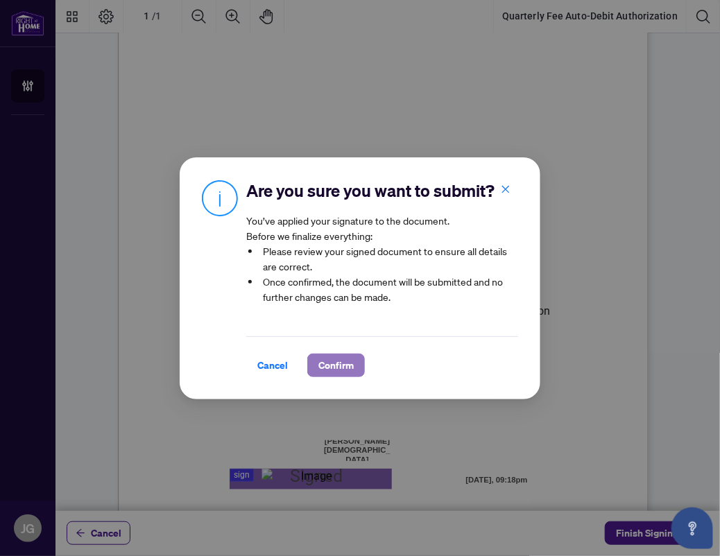
click at [336, 354] on span "Confirm" at bounding box center [335, 365] width 35 height 22
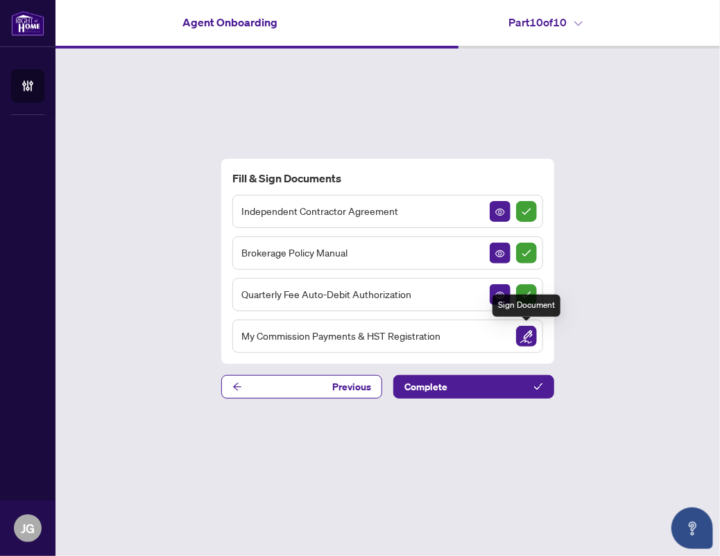
click at [527, 336] on img "Sign Document" at bounding box center [526, 336] width 21 height 21
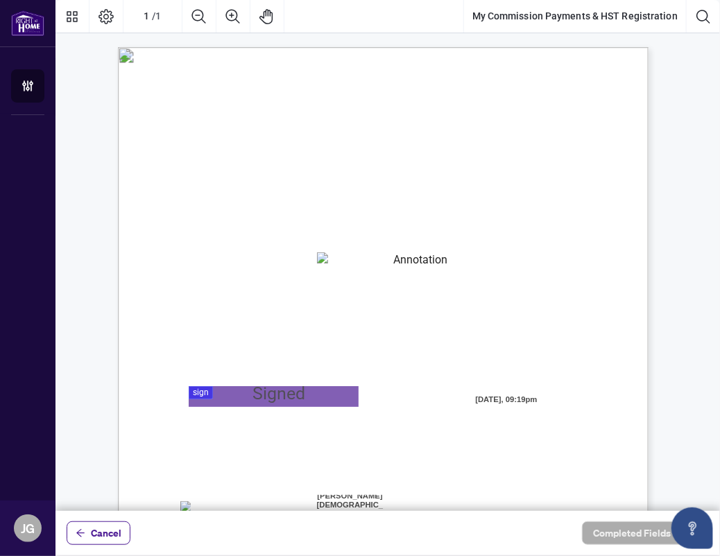
click at [349, 260] on textarea "01JYSTNGYVS2013FT3FSAZ2QTV" at bounding box center [415, 262] width 196 height 21
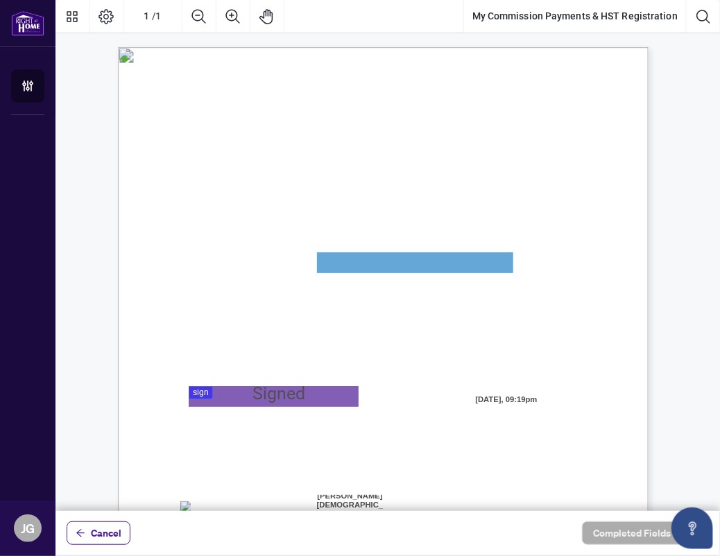
click at [236, 392] on div at bounding box center [387, 255] width 664 height 511
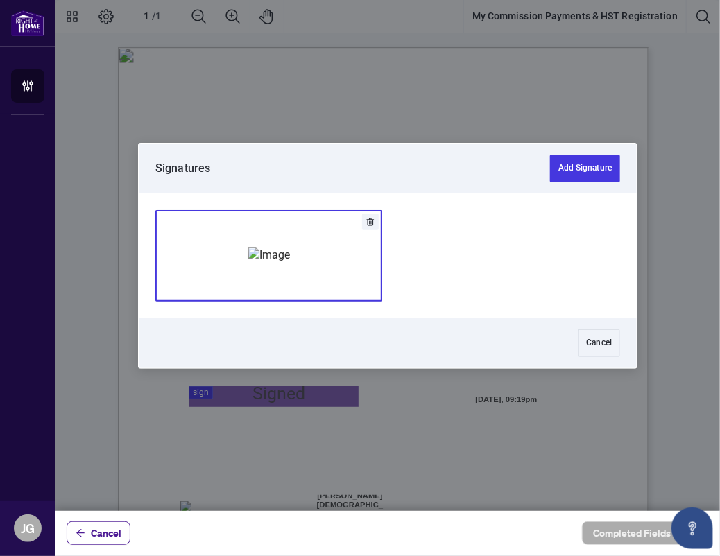
click at [255, 263] on img "Add Signature" at bounding box center [269, 255] width 42 height 15
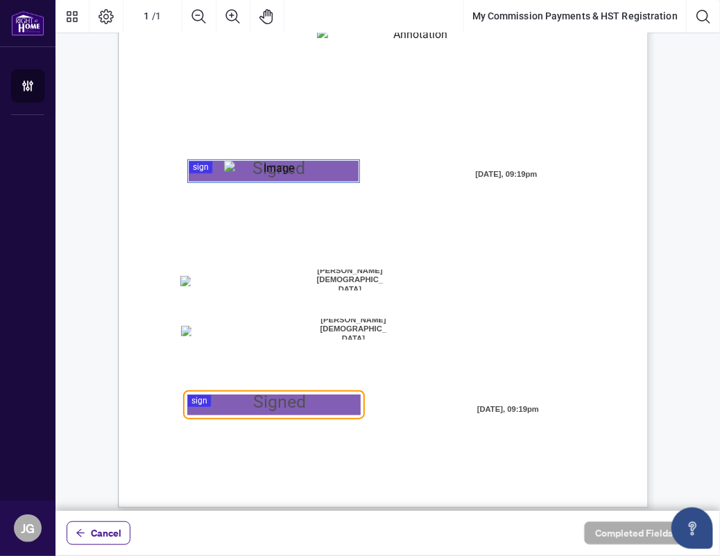
scroll to position [236, 0]
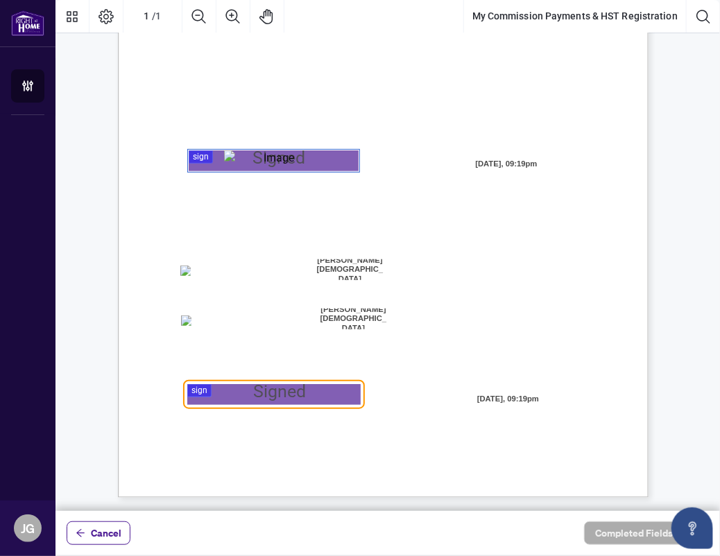
click at [255, 392] on div at bounding box center [387, 255] width 664 height 511
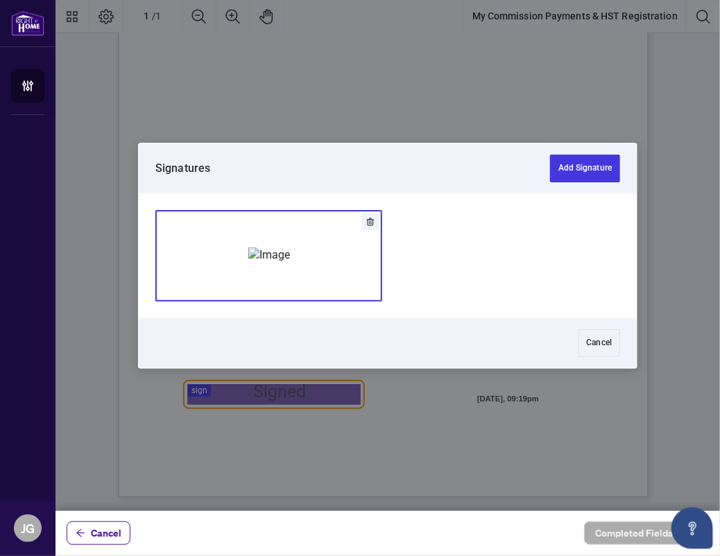
click at [290, 263] on img "Add Signature" at bounding box center [269, 255] width 42 height 15
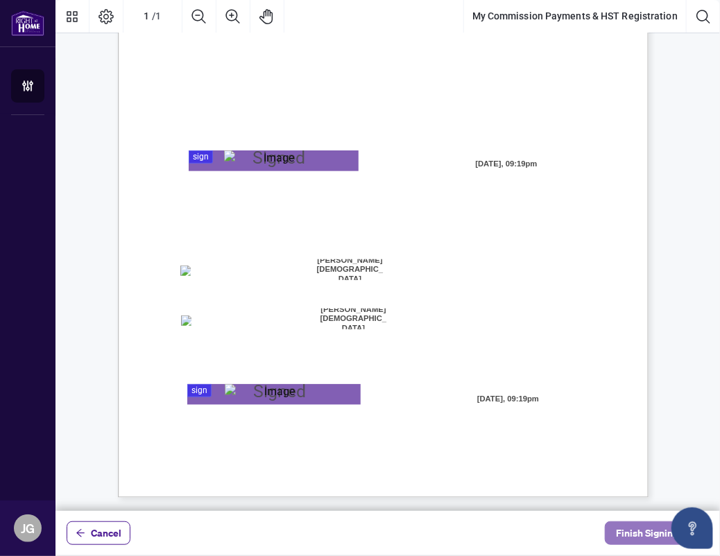
click at [624, 535] on span "Finish Signing" at bounding box center [647, 533] width 62 height 22
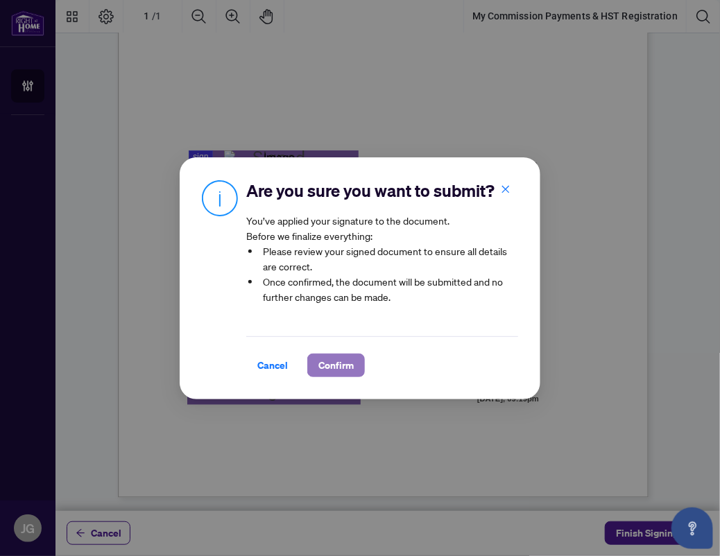
click at [342, 361] on span "Confirm" at bounding box center [335, 365] width 35 height 22
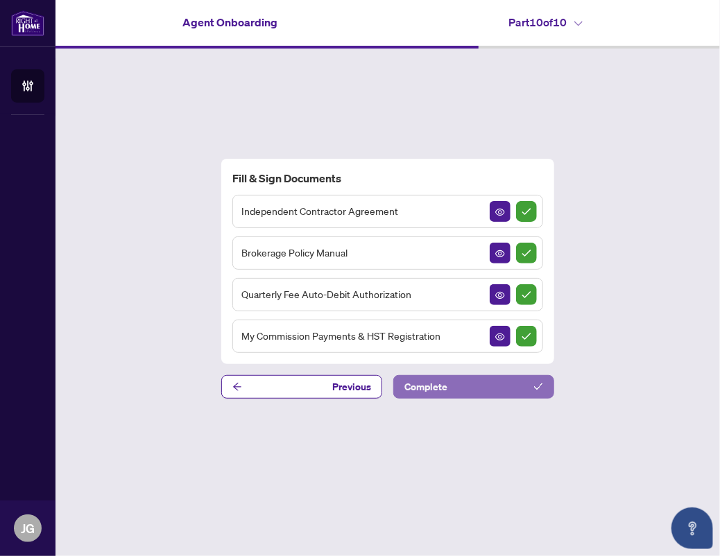
click at [469, 383] on button "Complete" at bounding box center [473, 387] width 161 height 24
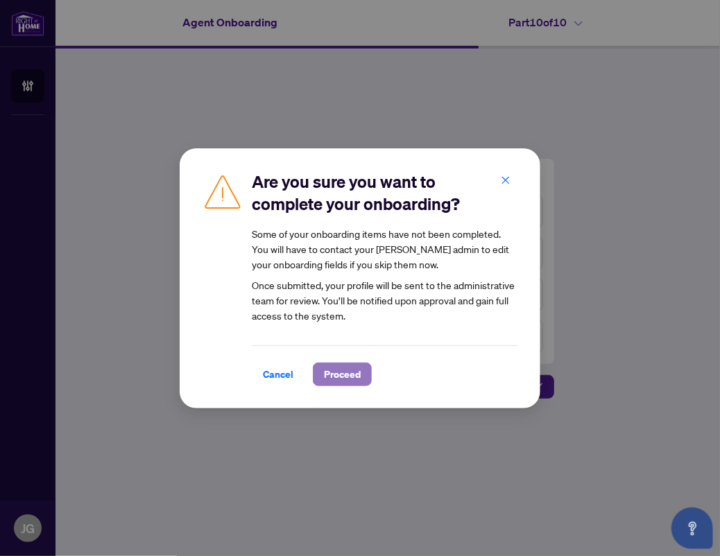
click at [361, 375] on button "Proceed" at bounding box center [342, 375] width 59 height 24
